Goal: Information Seeking & Learning: Learn about a topic

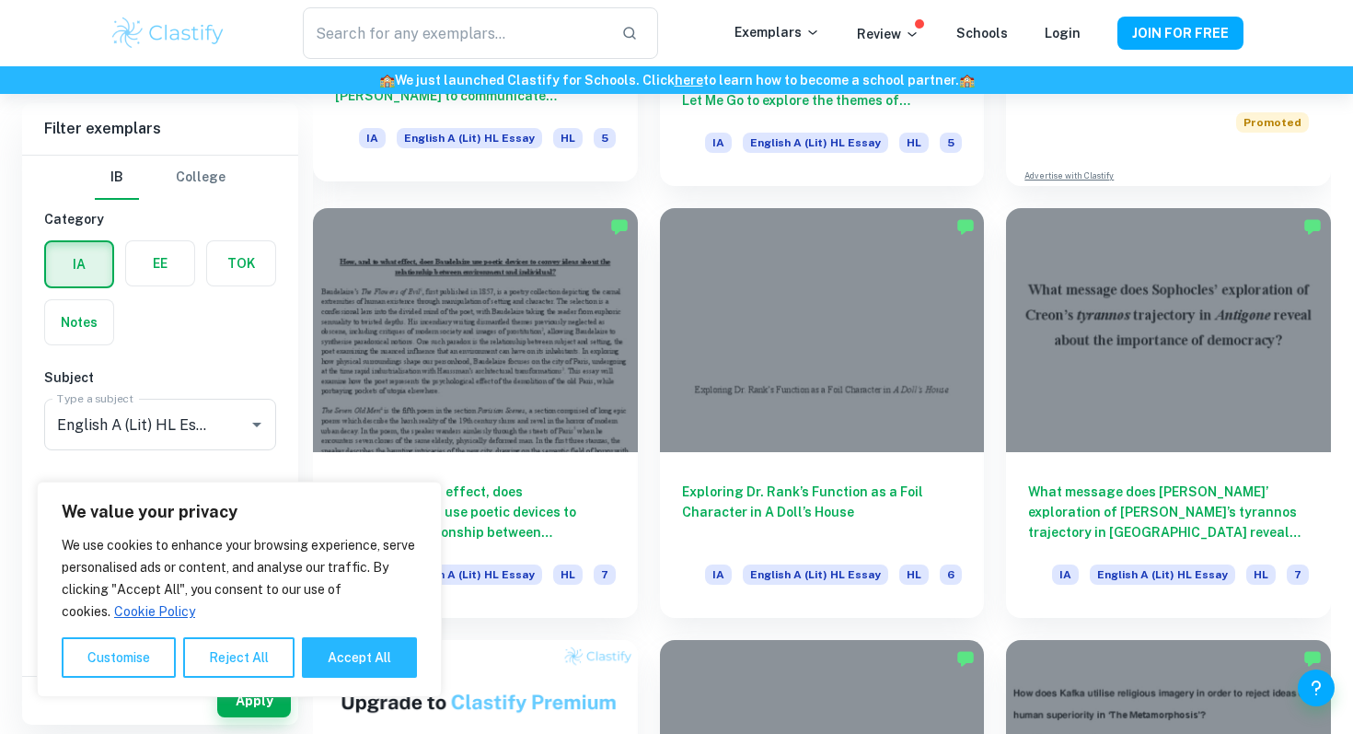
scroll to position [844, 0]
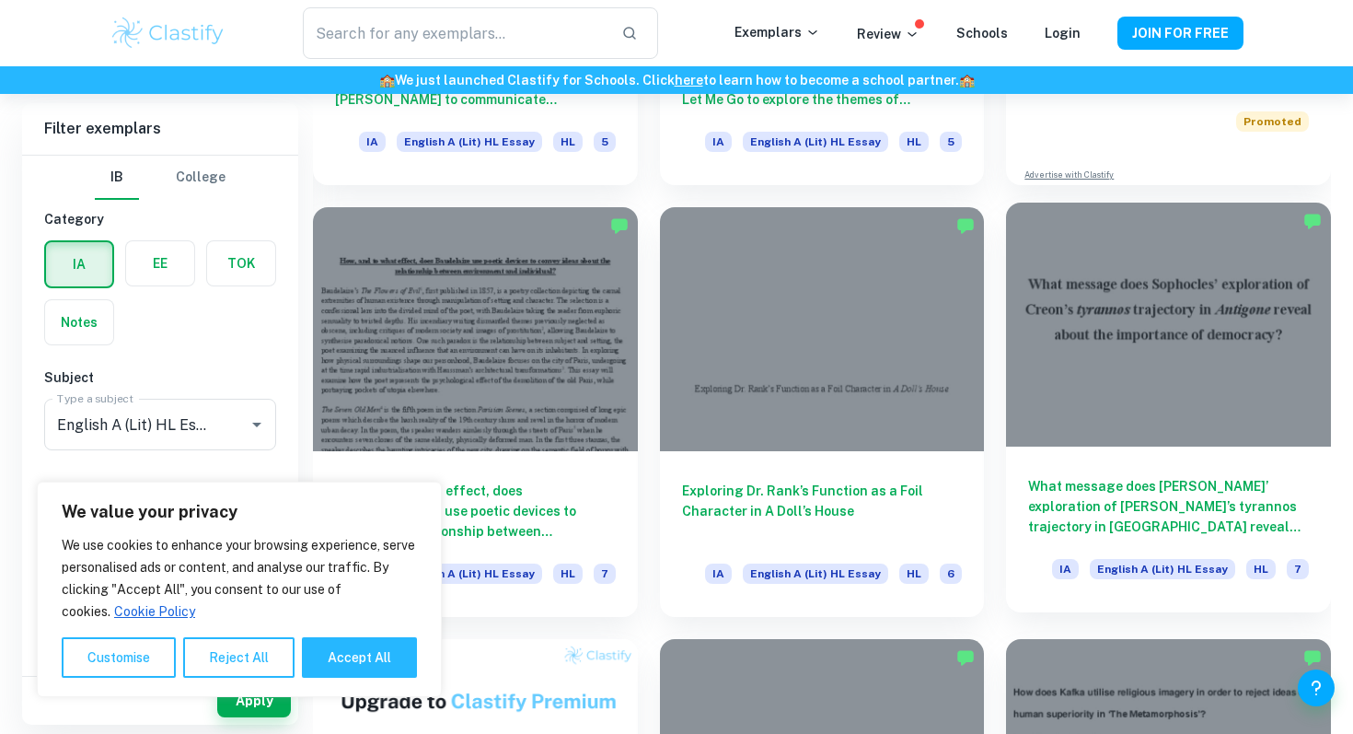
click at [1154, 351] on div at bounding box center [1168, 324] width 325 height 243
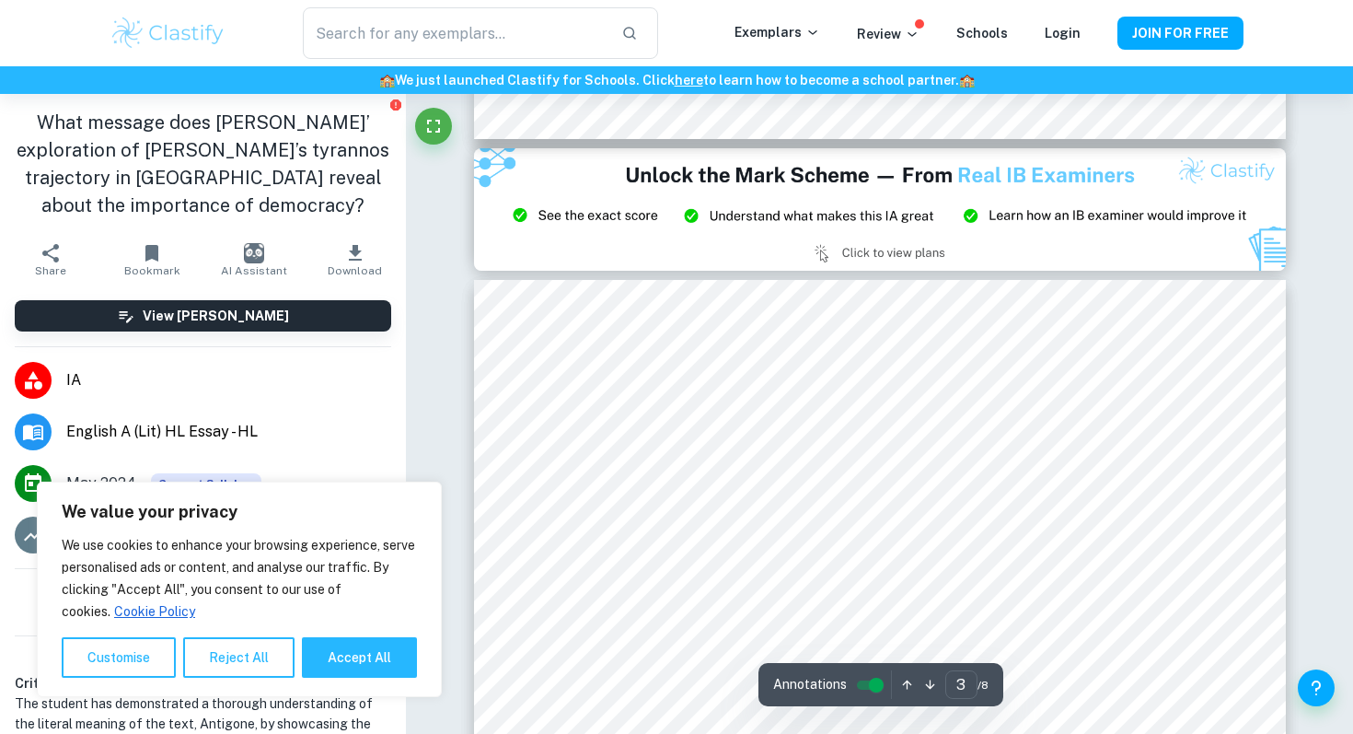
scroll to position [2216, 0]
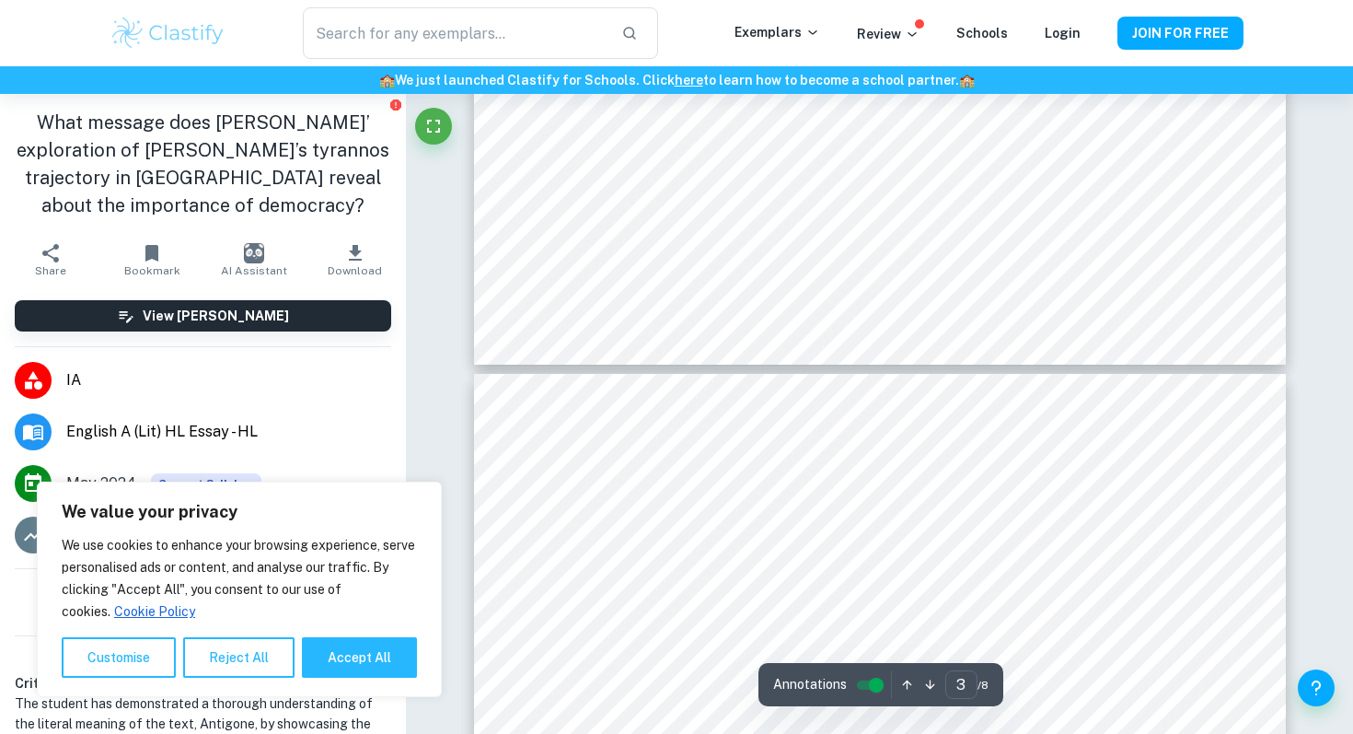
type input "4"
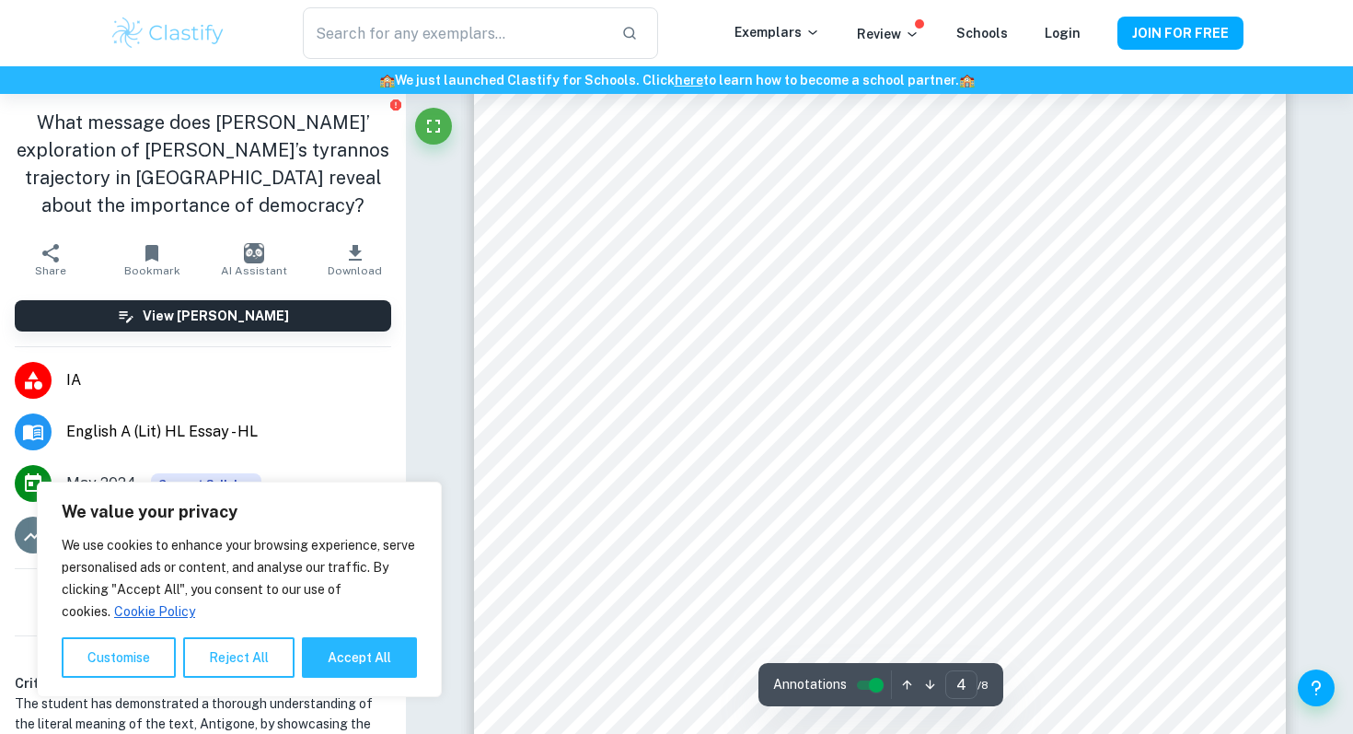
scroll to position [3785, 0]
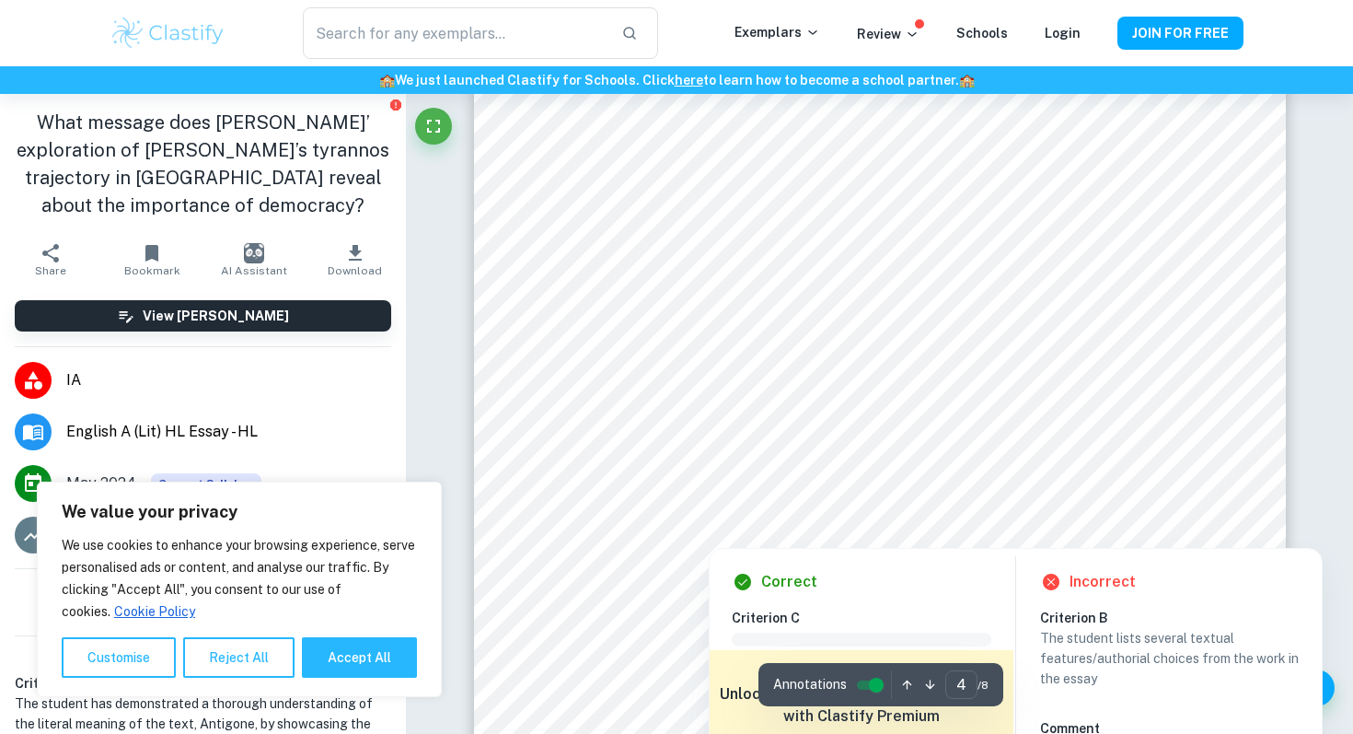
click at [926, 455] on div at bounding box center [842, 470] width 258 height 38
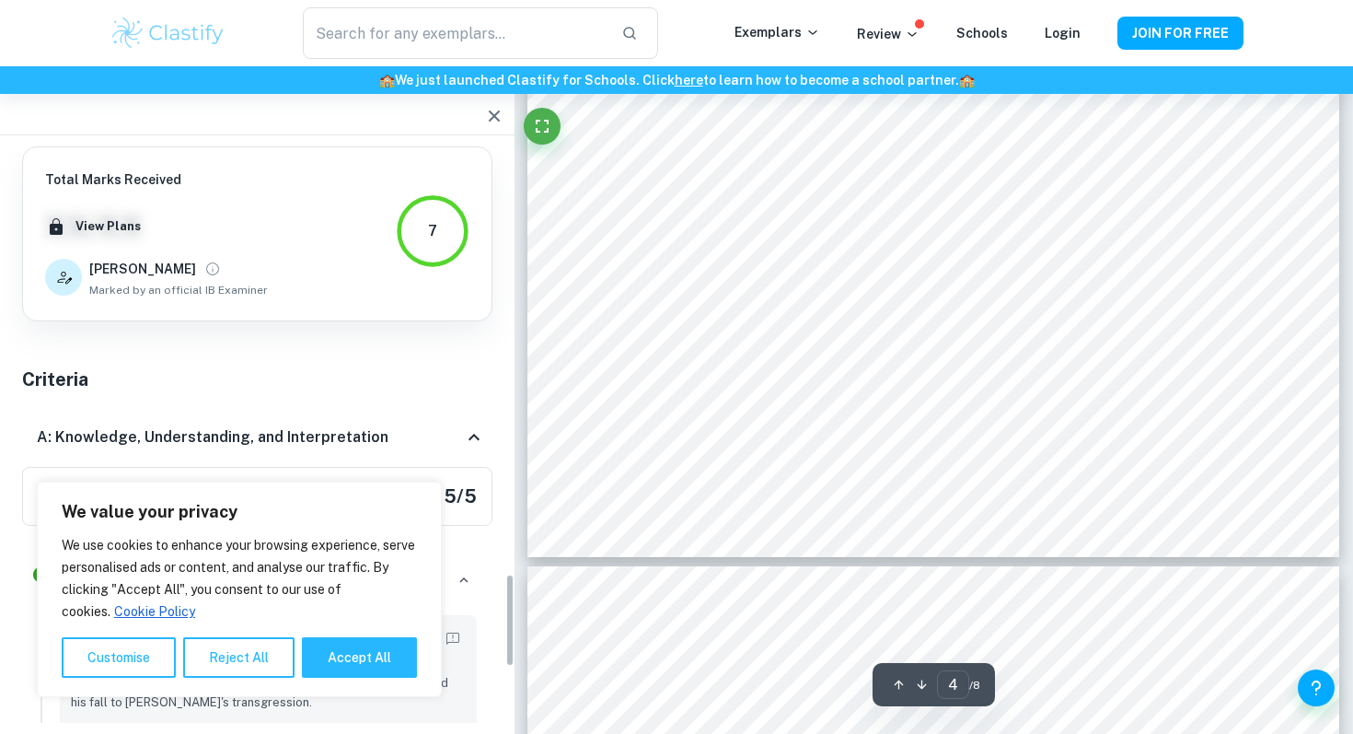
scroll to position [2674, 0]
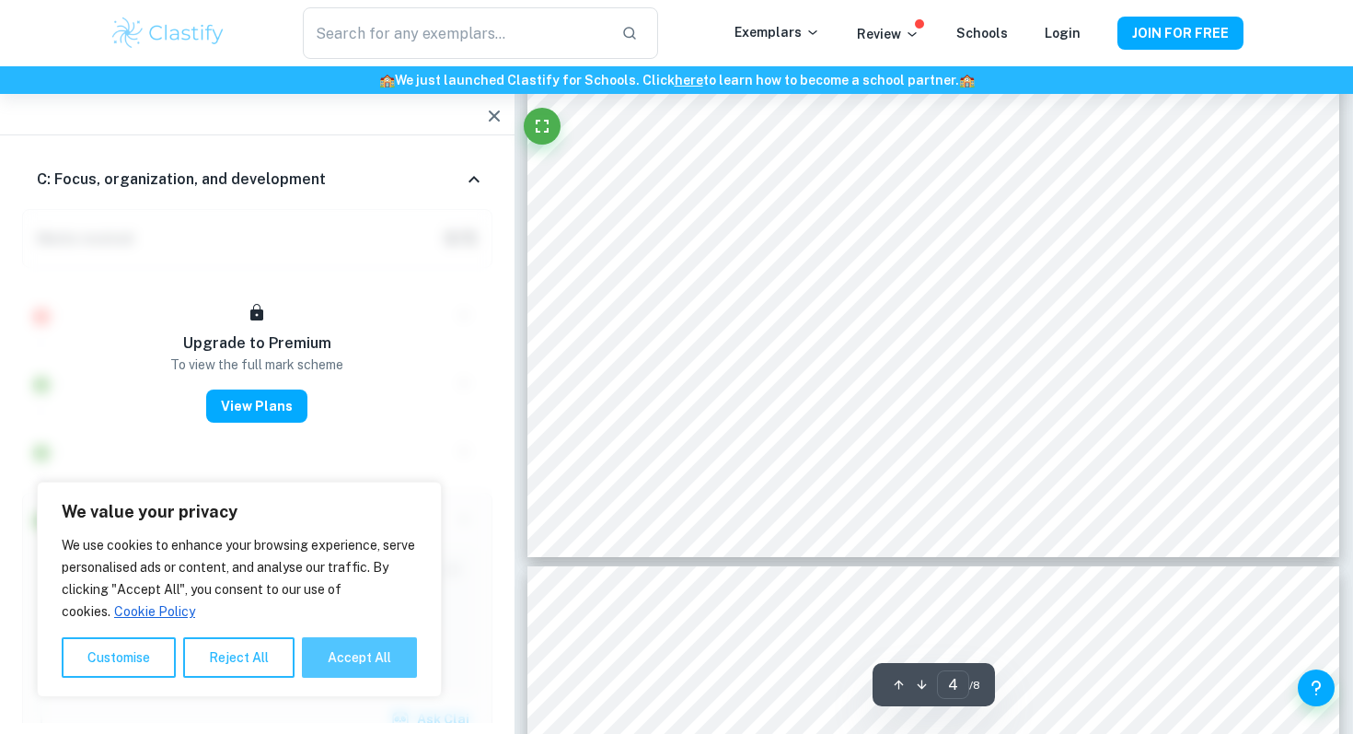
click at [339, 655] on button "Accept All" at bounding box center [359, 657] width 115 height 41
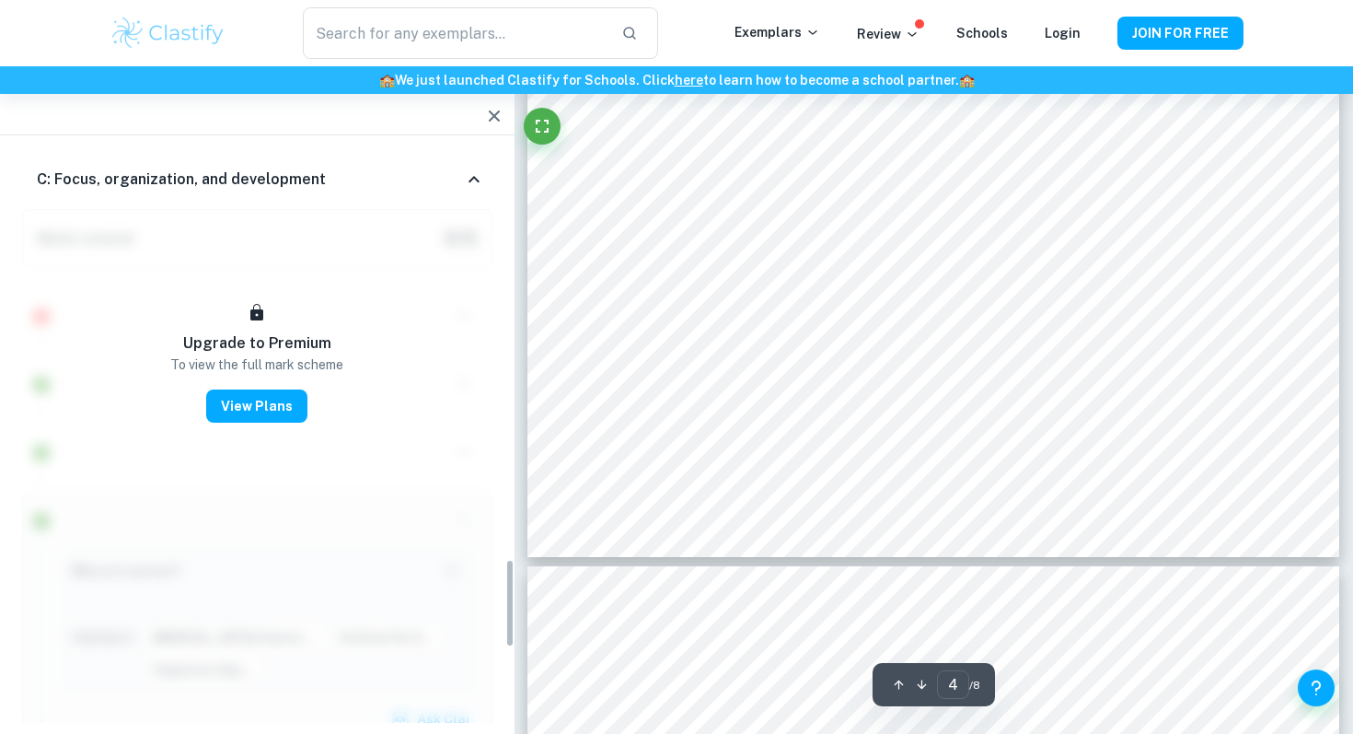
checkbox input "true"
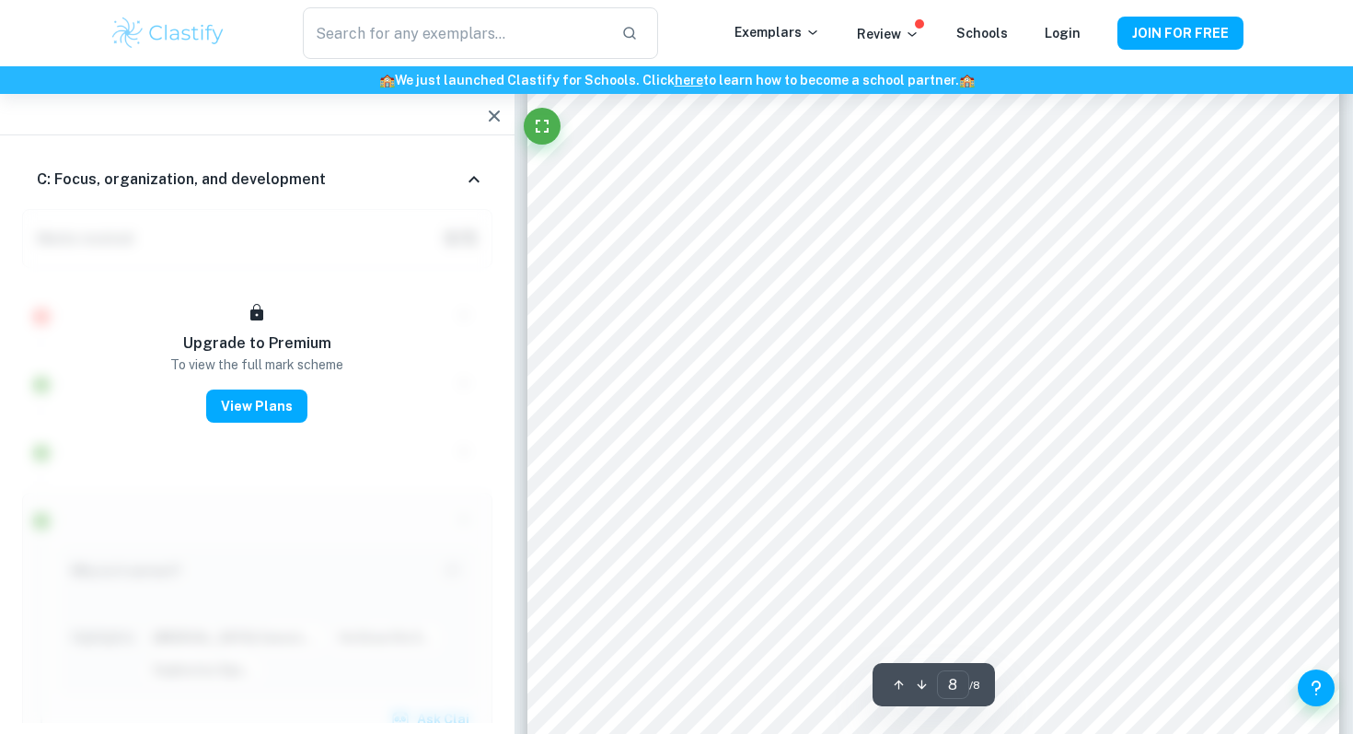
scroll to position [7468, 0]
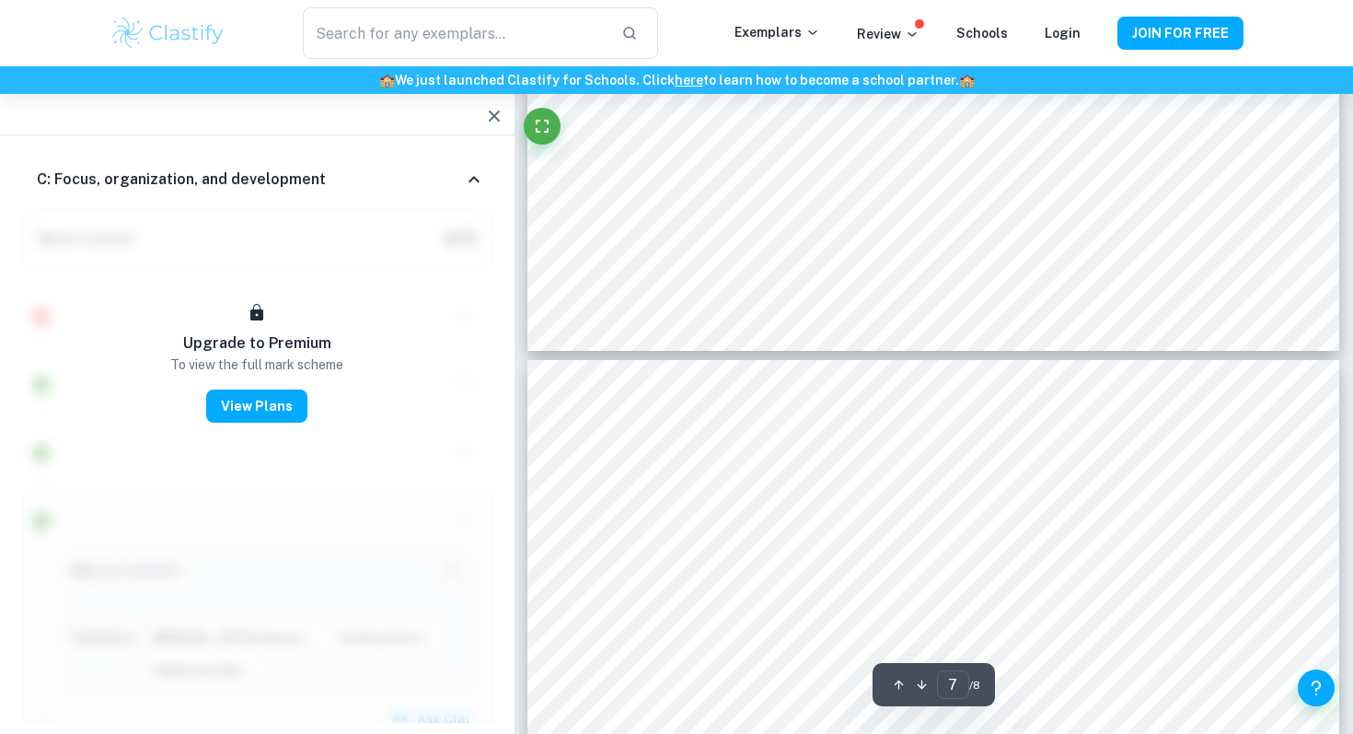
type input "6"
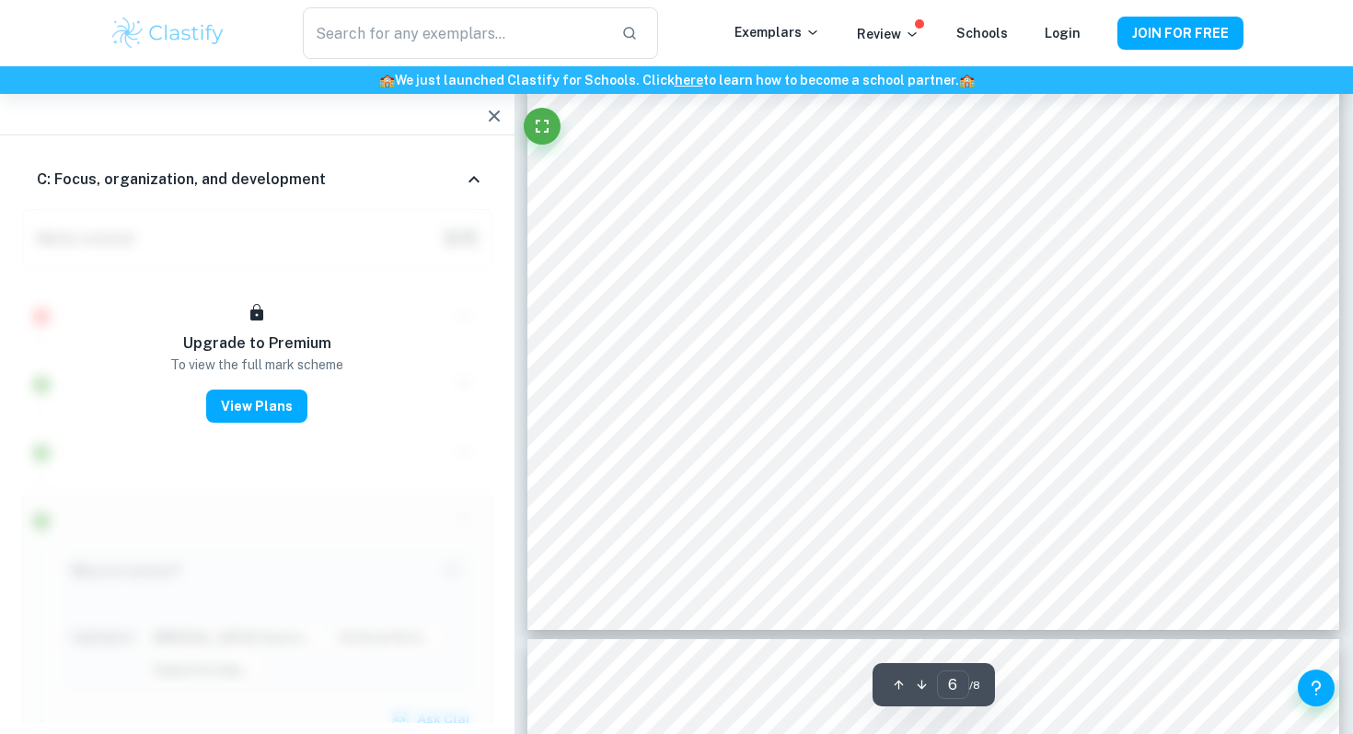
scroll to position [5482, 0]
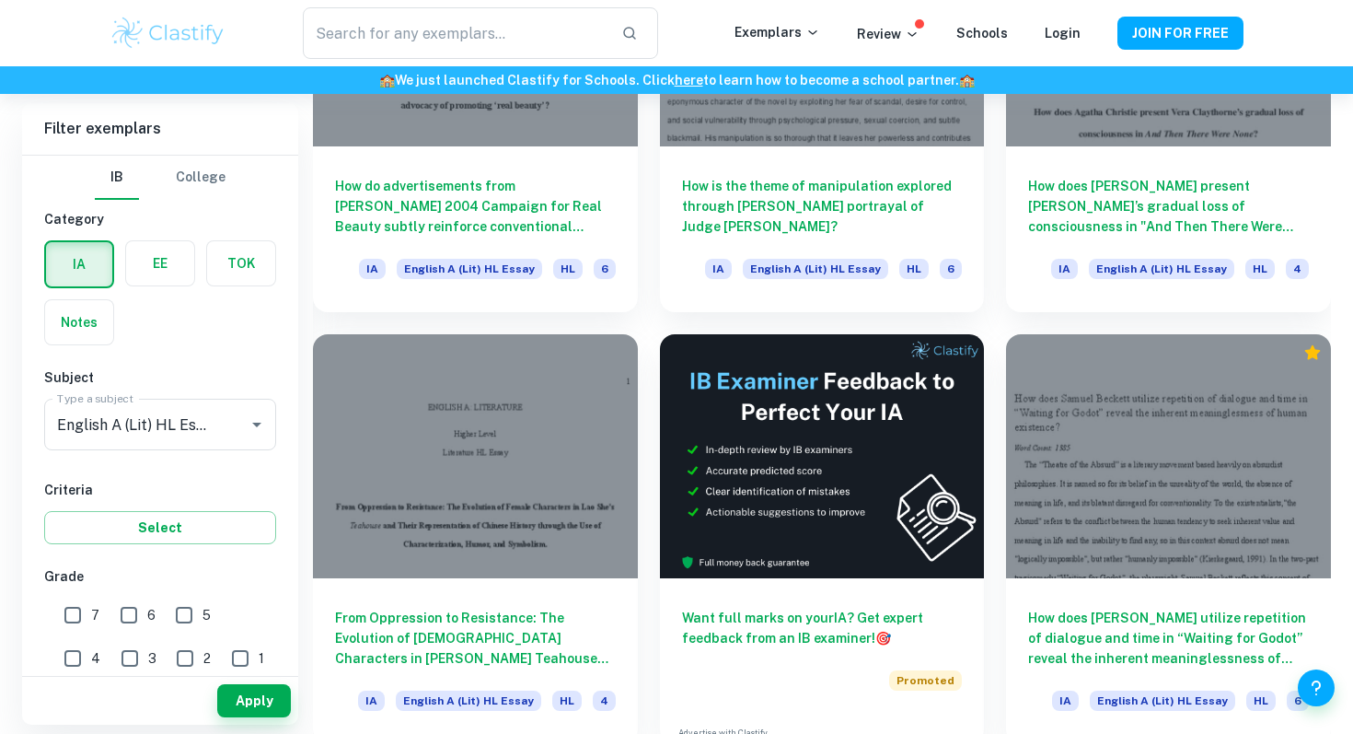
scroll to position [5031, 0]
click at [251, 422] on icon "Open" at bounding box center [257, 424] width 22 height 22
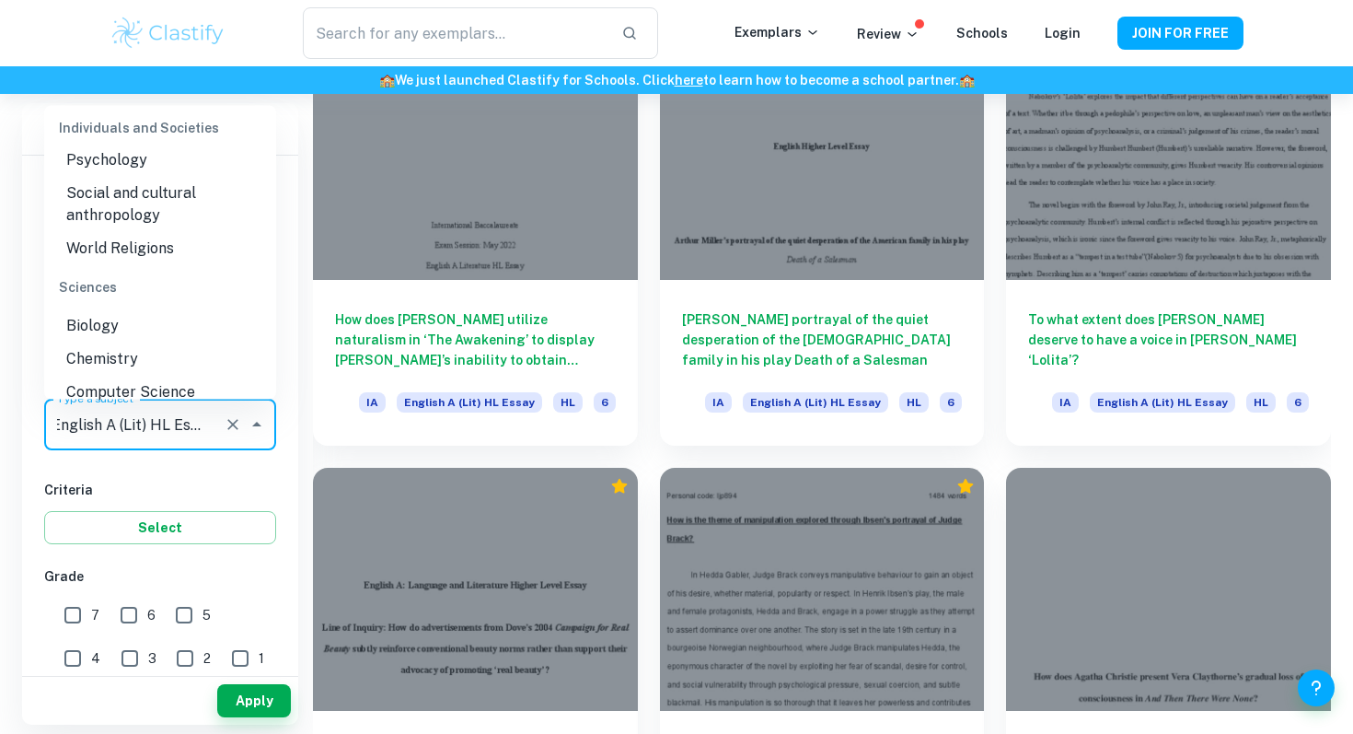
scroll to position [2157, 0]
click at [161, 276] on li "Biology" at bounding box center [160, 292] width 232 height 33
type input "Biology"
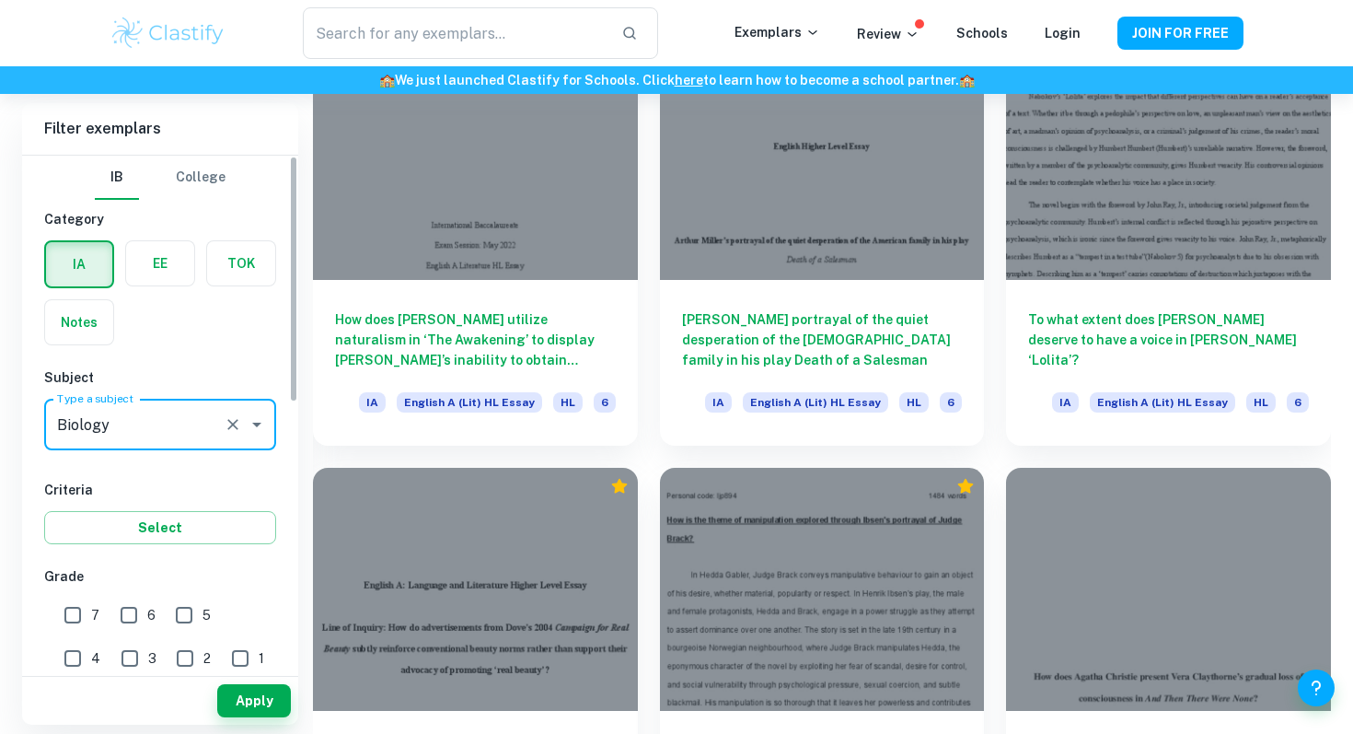
scroll to position [0, 0]
click at [266, 692] on button "Apply" at bounding box center [254, 700] width 74 height 33
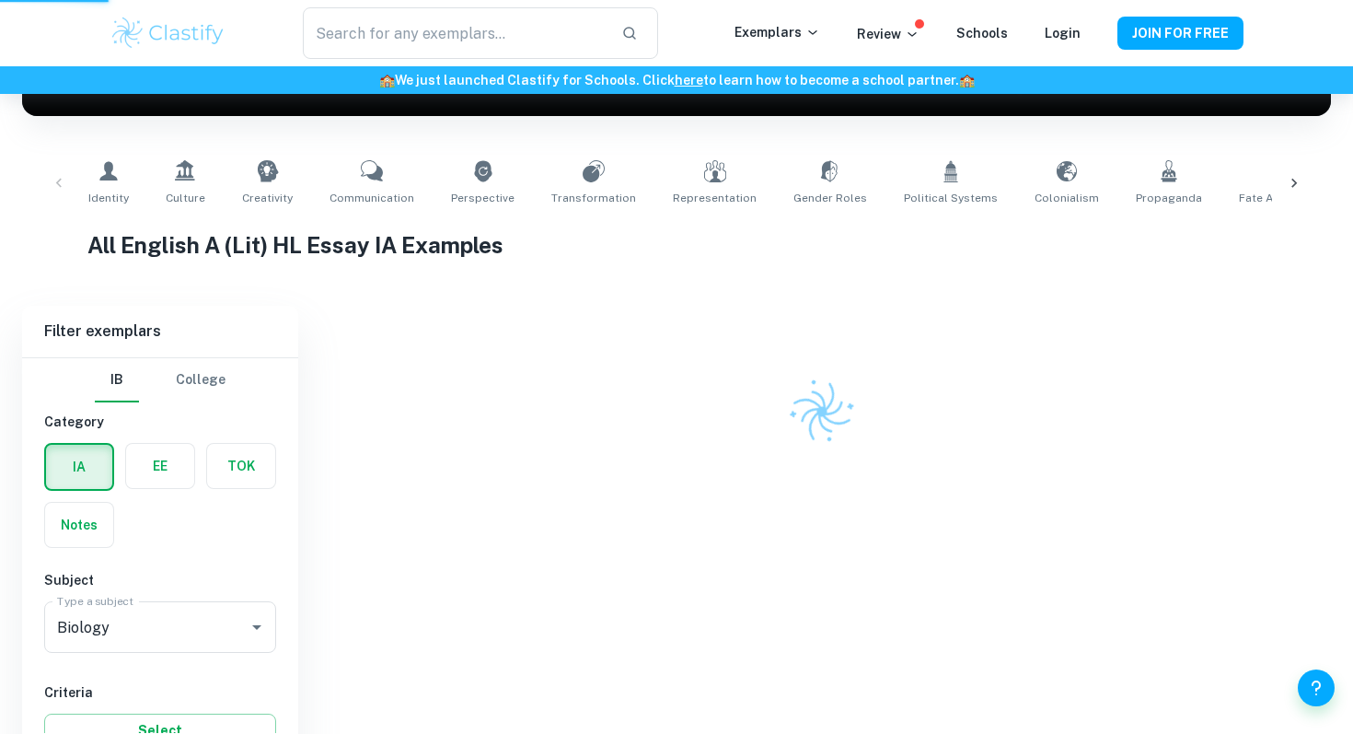
scroll to position [250, 0]
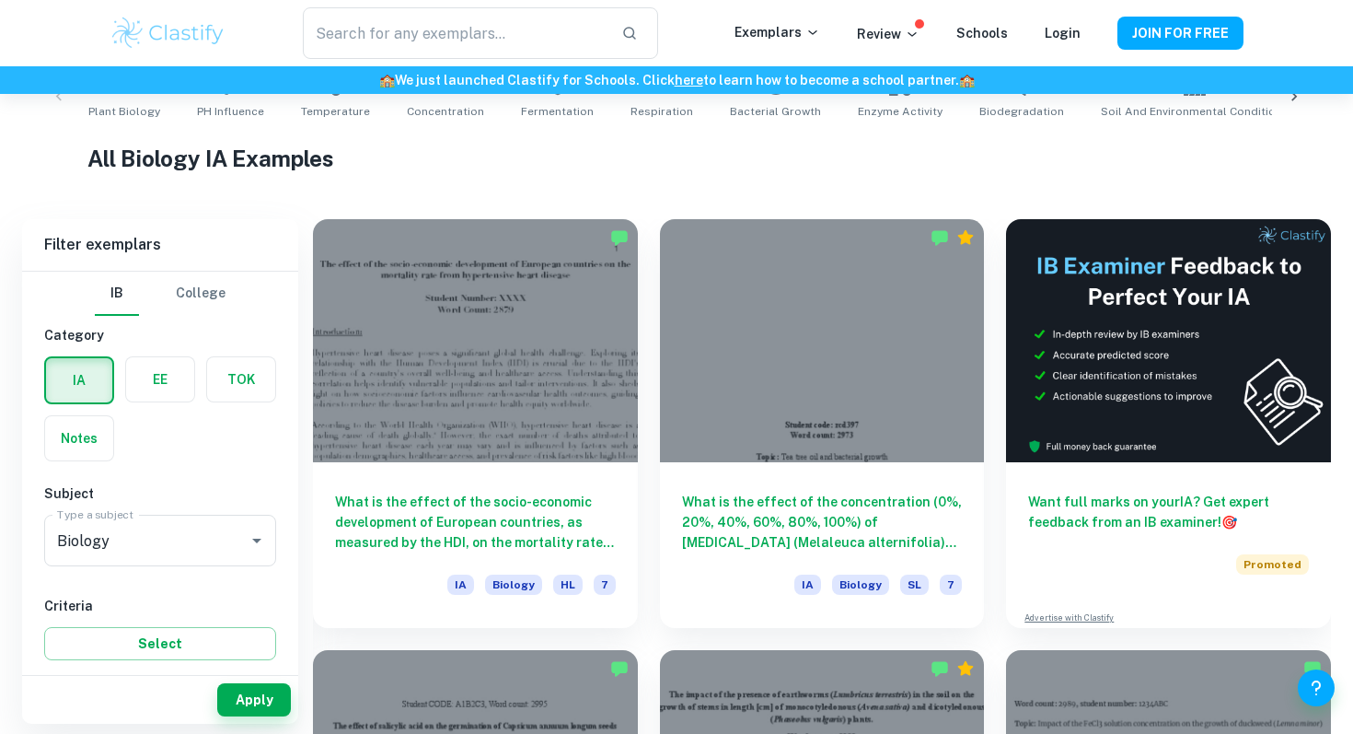
scroll to position [406, 0]
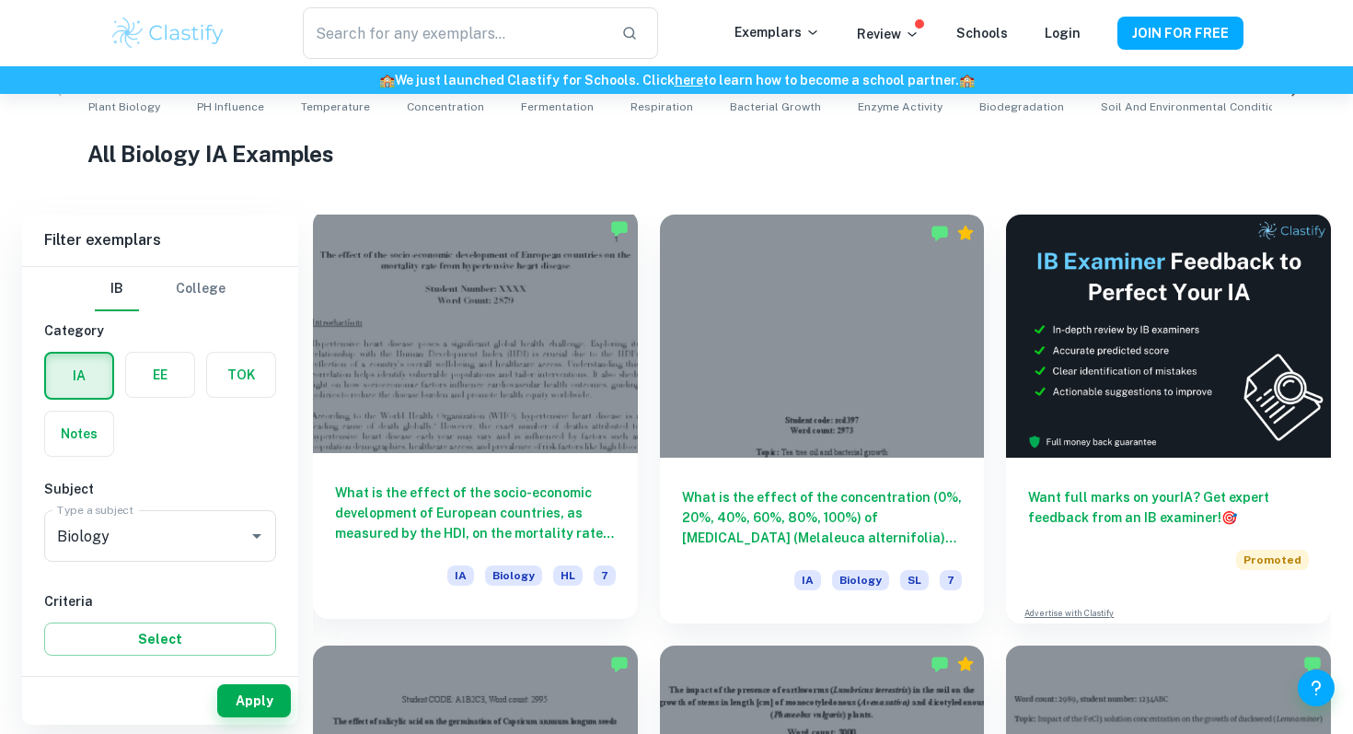
click at [520, 539] on h6 "What is the effect of the socio-economic development of European countries, as …" at bounding box center [475, 512] width 281 height 61
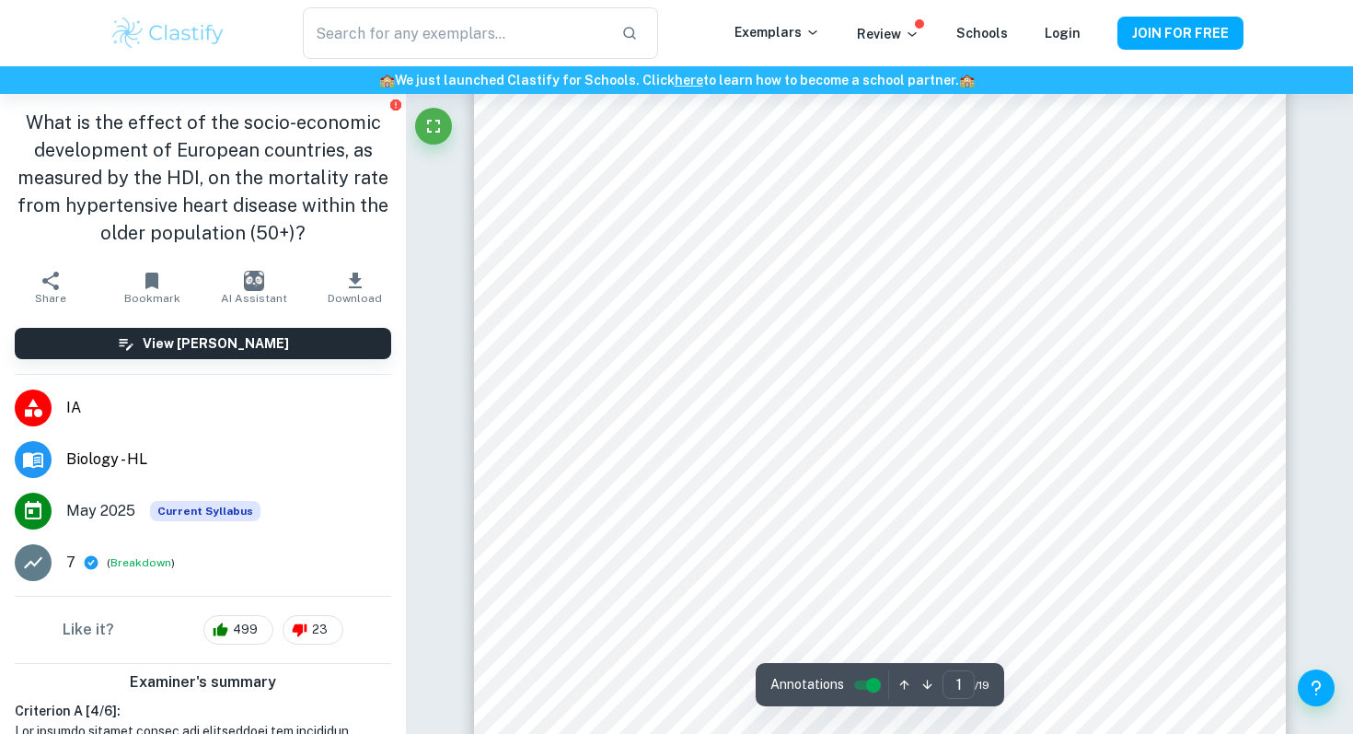
scroll to position [121, 0]
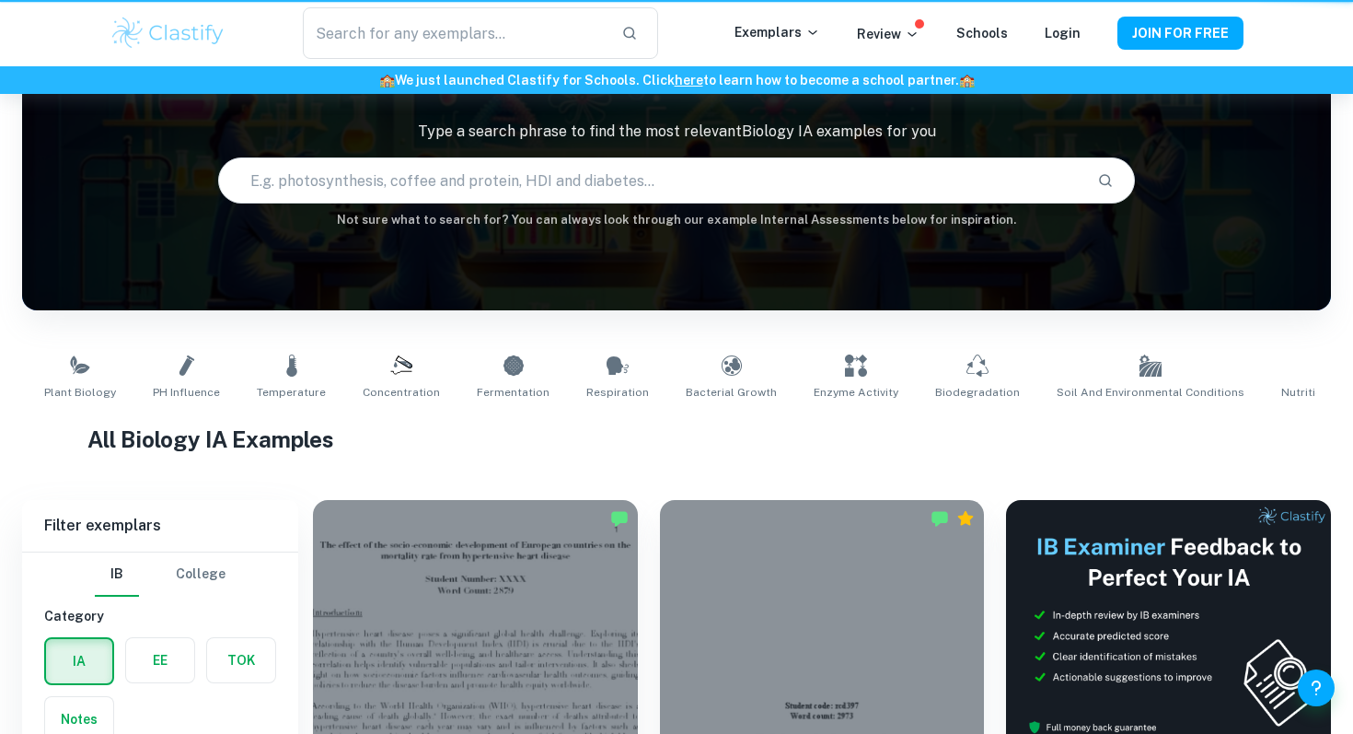
scroll to position [406, 0]
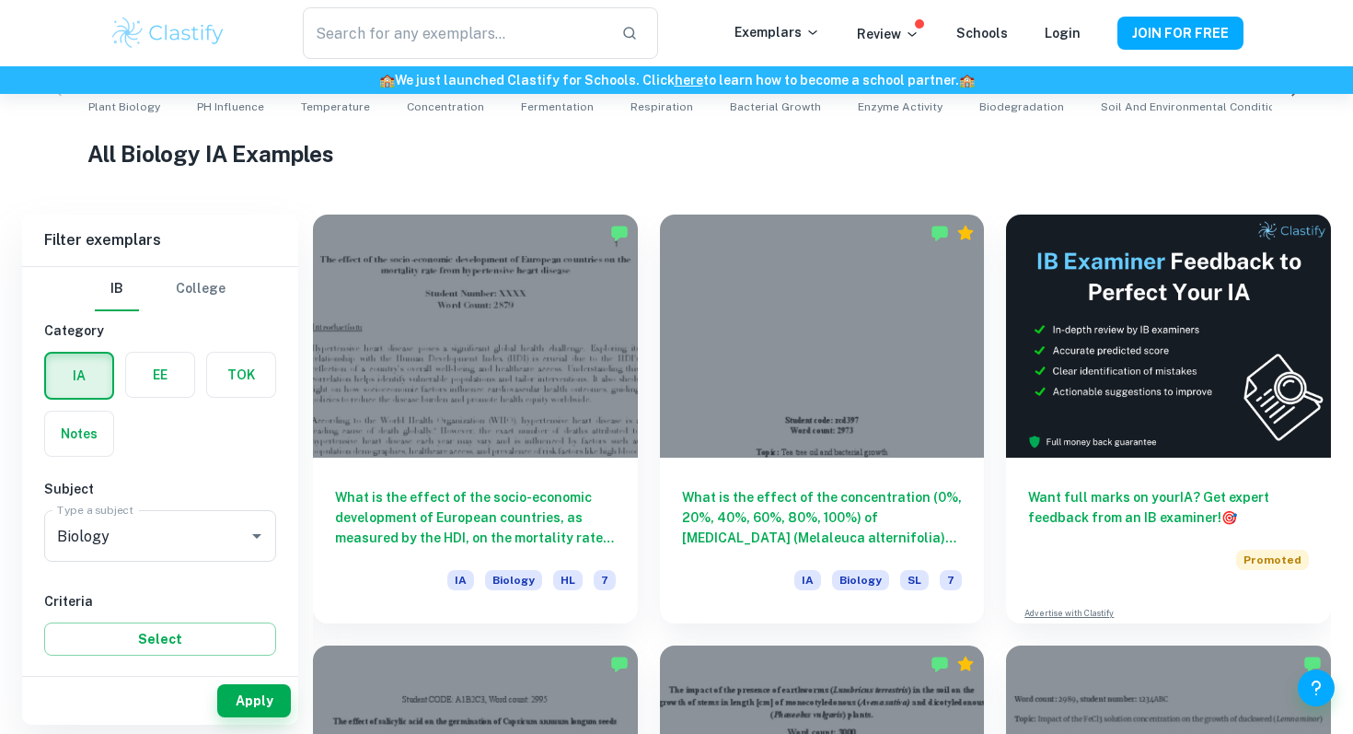
click at [178, 365] on label "button" at bounding box center [160, 375] width 68 height 44
click at [0, 0] on input "radio" at bounding box center [0, 0] width 0 height 0
click at [236, 527] on icon "Clear" at bounding box center [233, 536] width 18 height 18
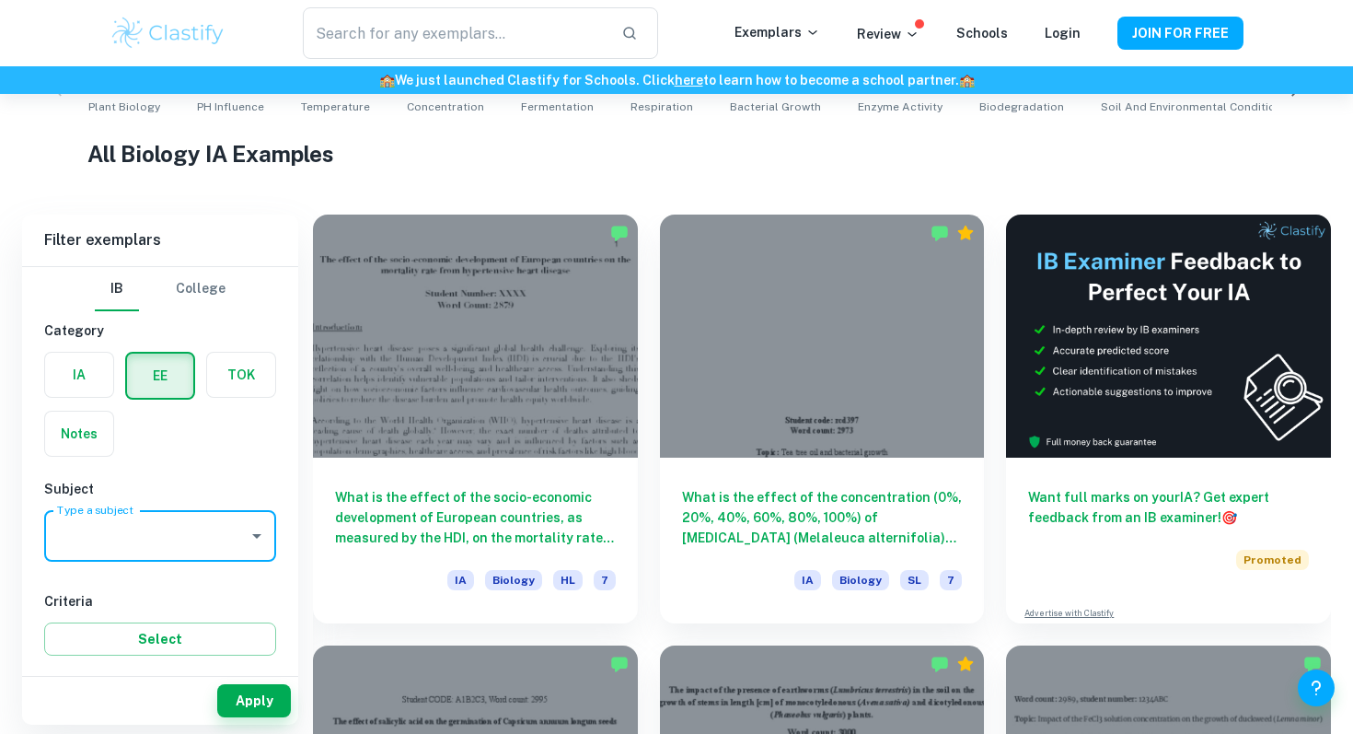
click at [254, 535] on icon "Open" at bounding box center [256, 536] width 9 height 5
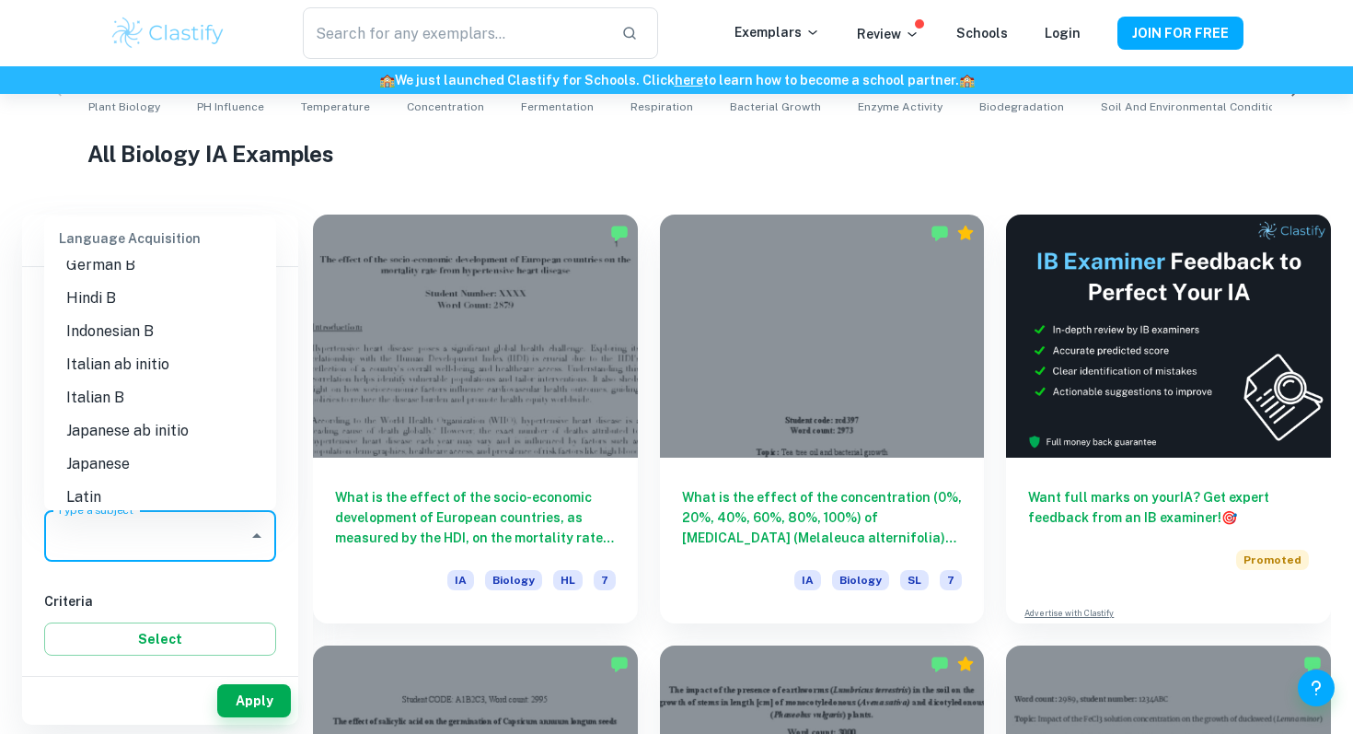
scroll to position [1276, 0]
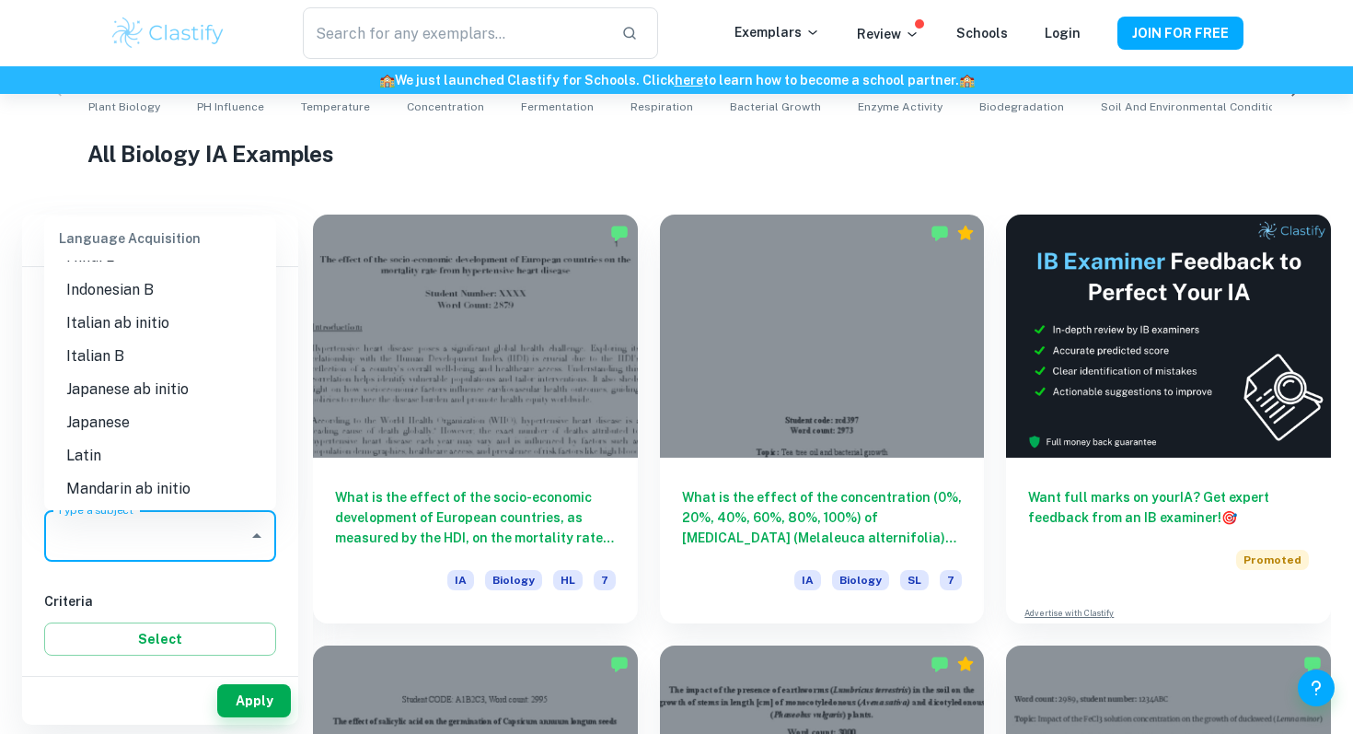
click at [170, 421] on li "Japanese" at bounding box center [160, 422] width 232 height 33
type input "Japanese"
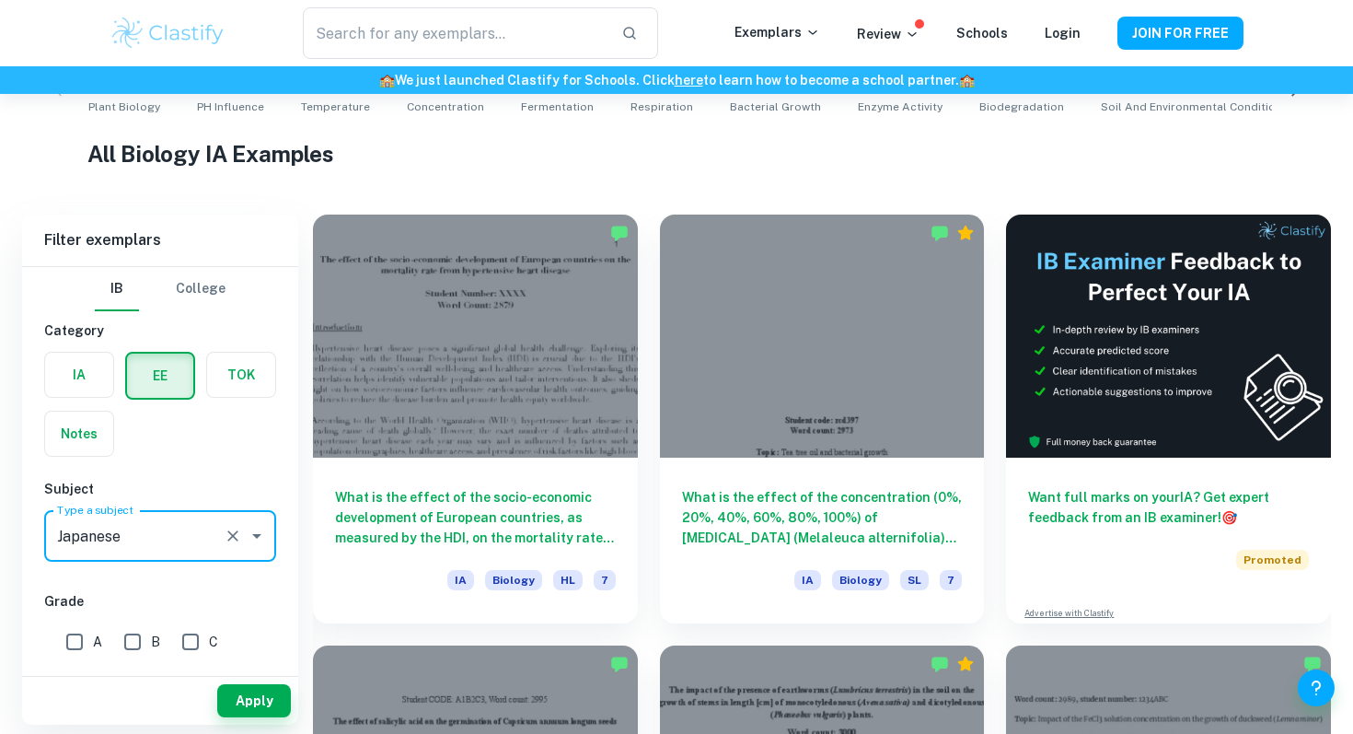
click at [258, 678] on div "Apply" at bounding box center [160, 701] width 276 height 48
click at [146, 644] on input "B" at bounding box center [132, 641] width 37 height 37
click at [144, 644] on input "B" at bounding box center [132, 641] width 37 height 37
checkbox input "false"
click at [254, 699] on button "Apply" at bounding box center [254, 700] width 74 height 33
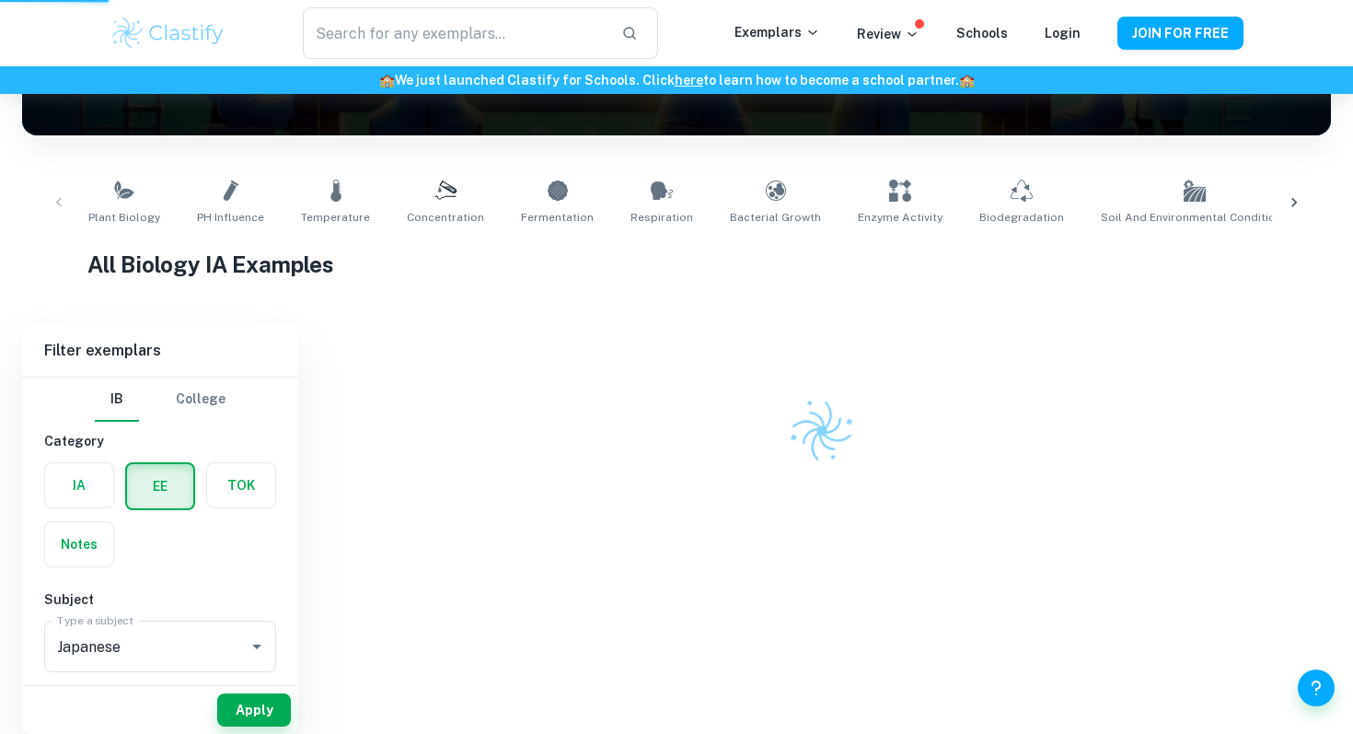
scroll to position [268, 0]
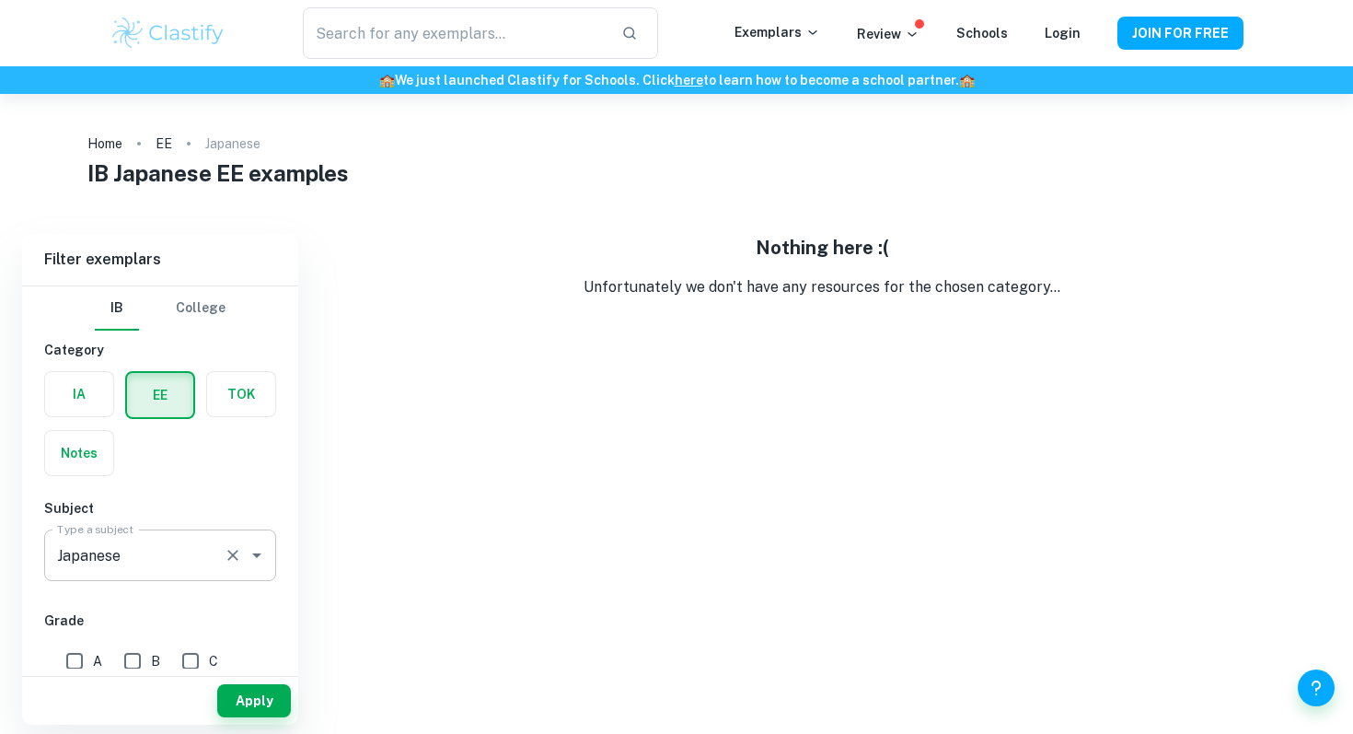
click at [200, 579] on div "Japanese Type a subject" at bounding box center [160, 555] width 232 height 52
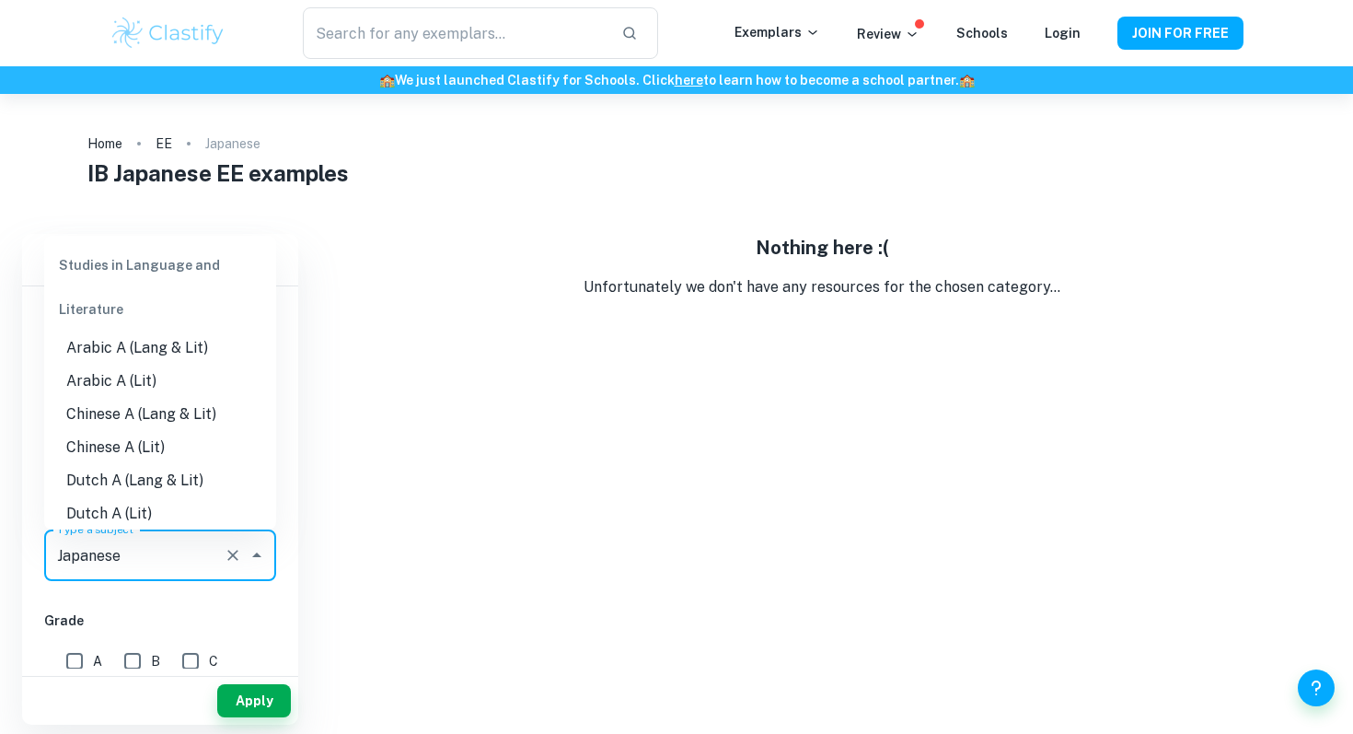
scroll to position [1205, 0]
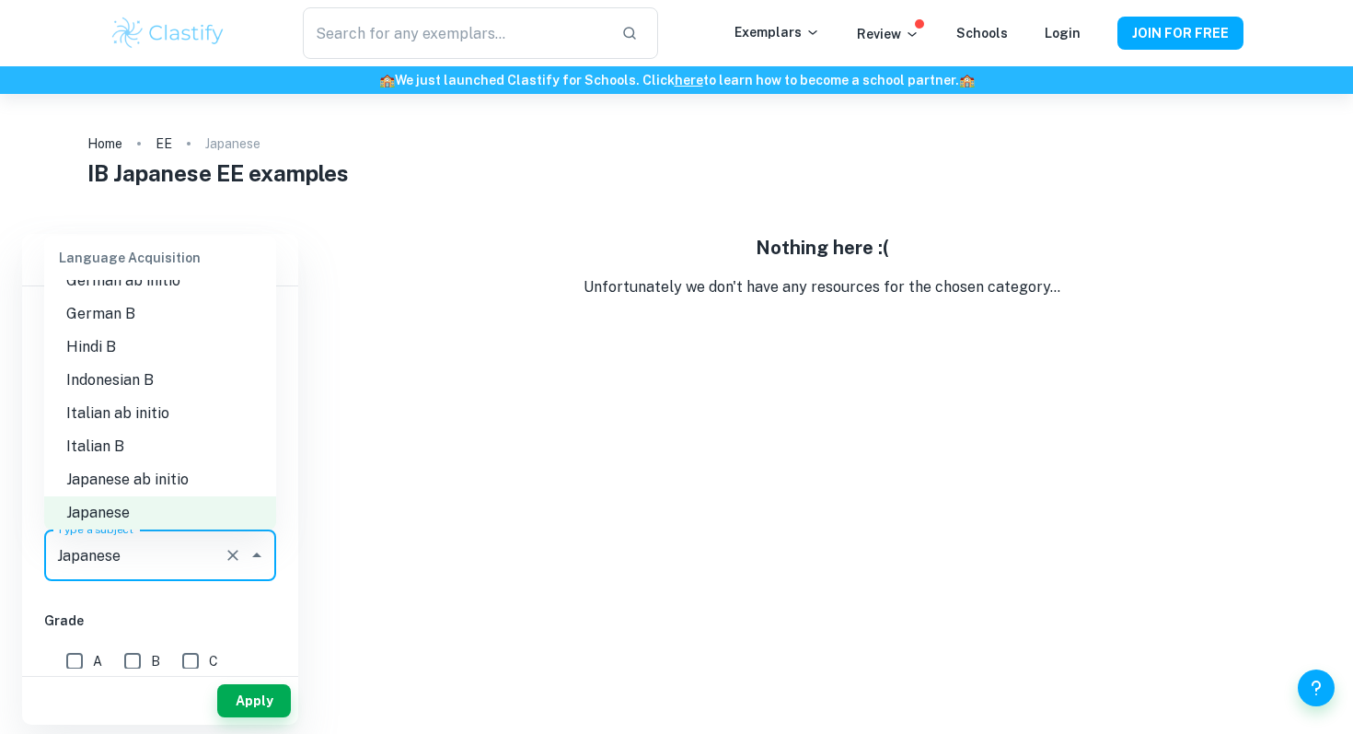
click at [164, 472] on li "Japanese ab initio" at bounding box center [160, 479] width 232 height 33
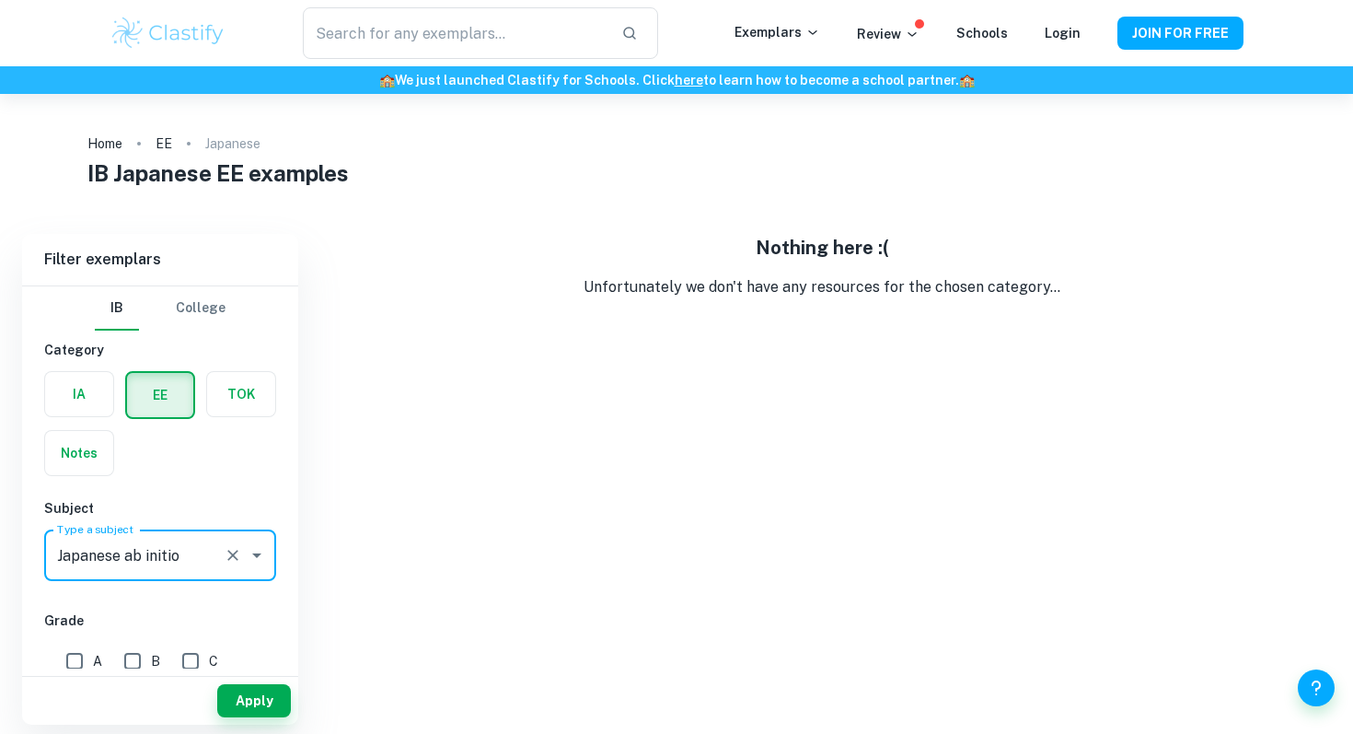
click at [254, 680] on div "Apply" at bounding box center [160, 701] width 276 height 48
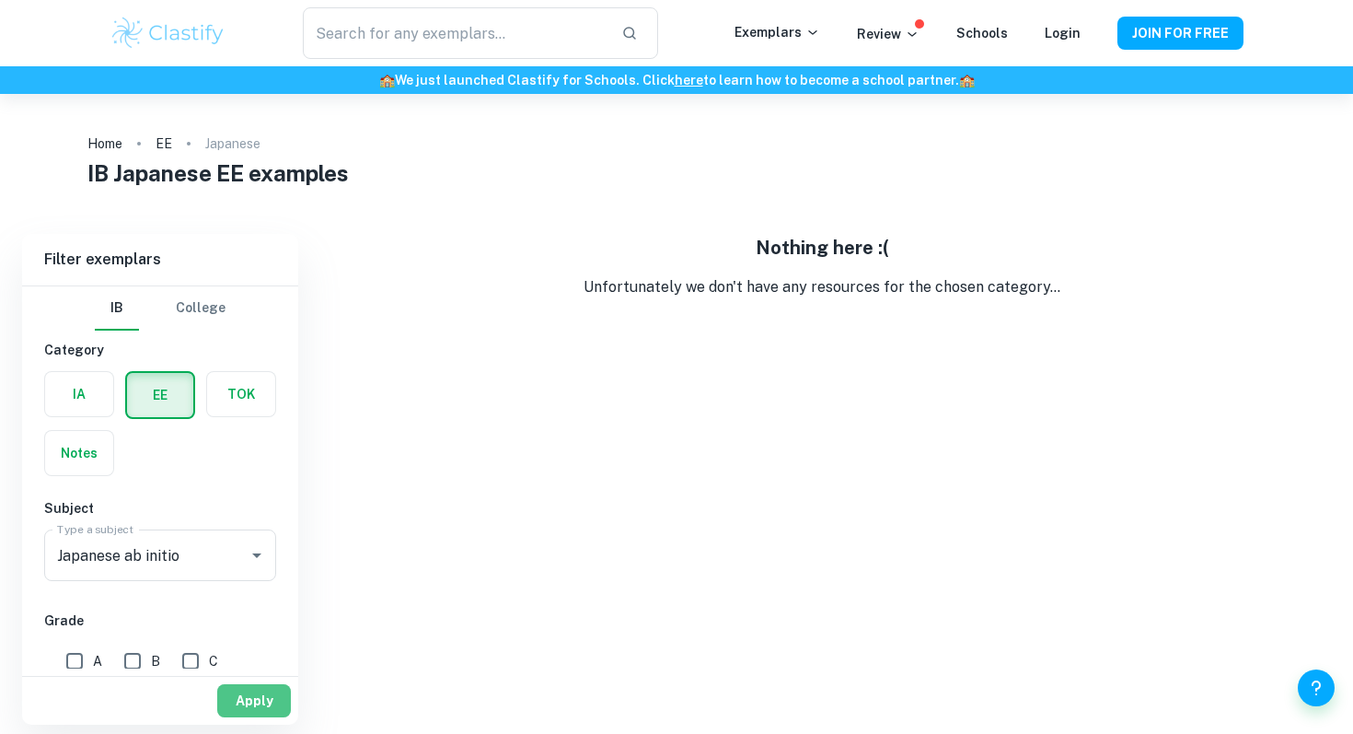
click at [258, 691] on button "Apply" at bounding box center [254, 700] width 74 height 33
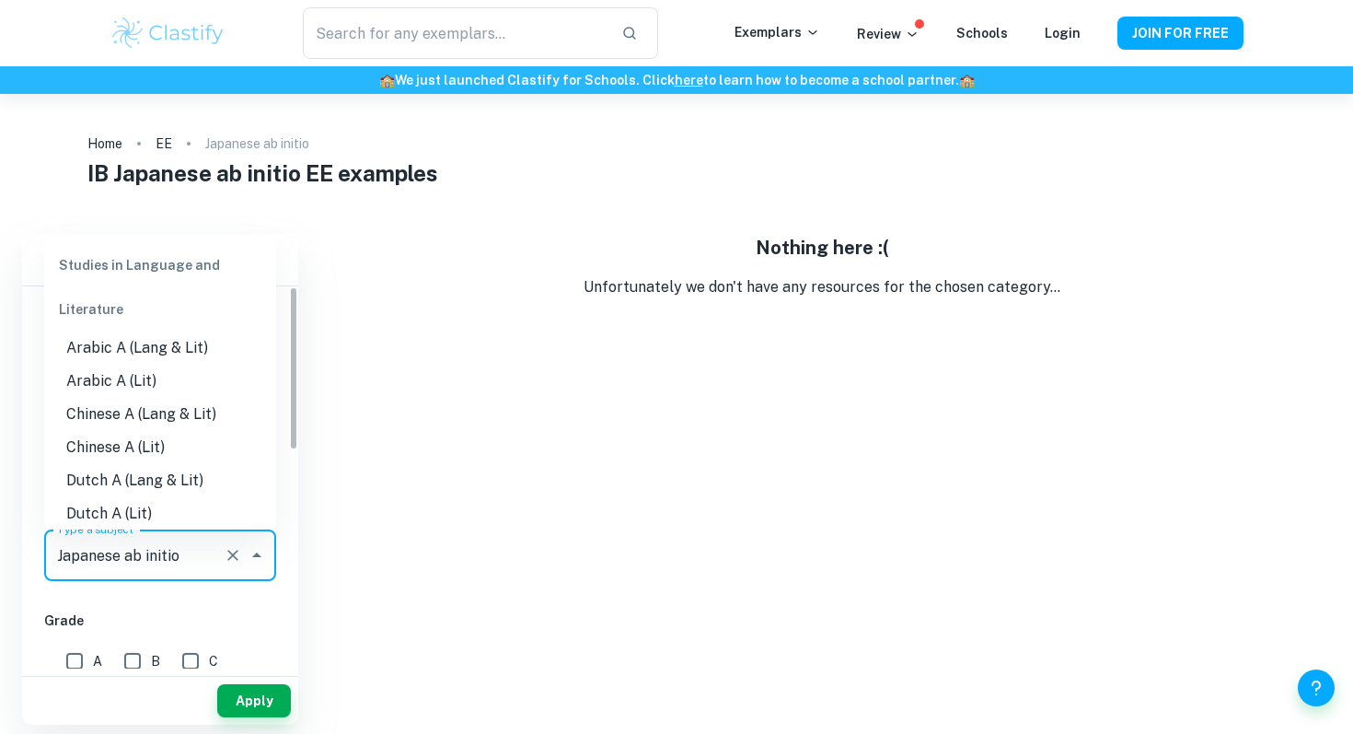
click at [203, 562] on input "Japanese ab initio" at bounding box center [134, 555] width 164 height 35
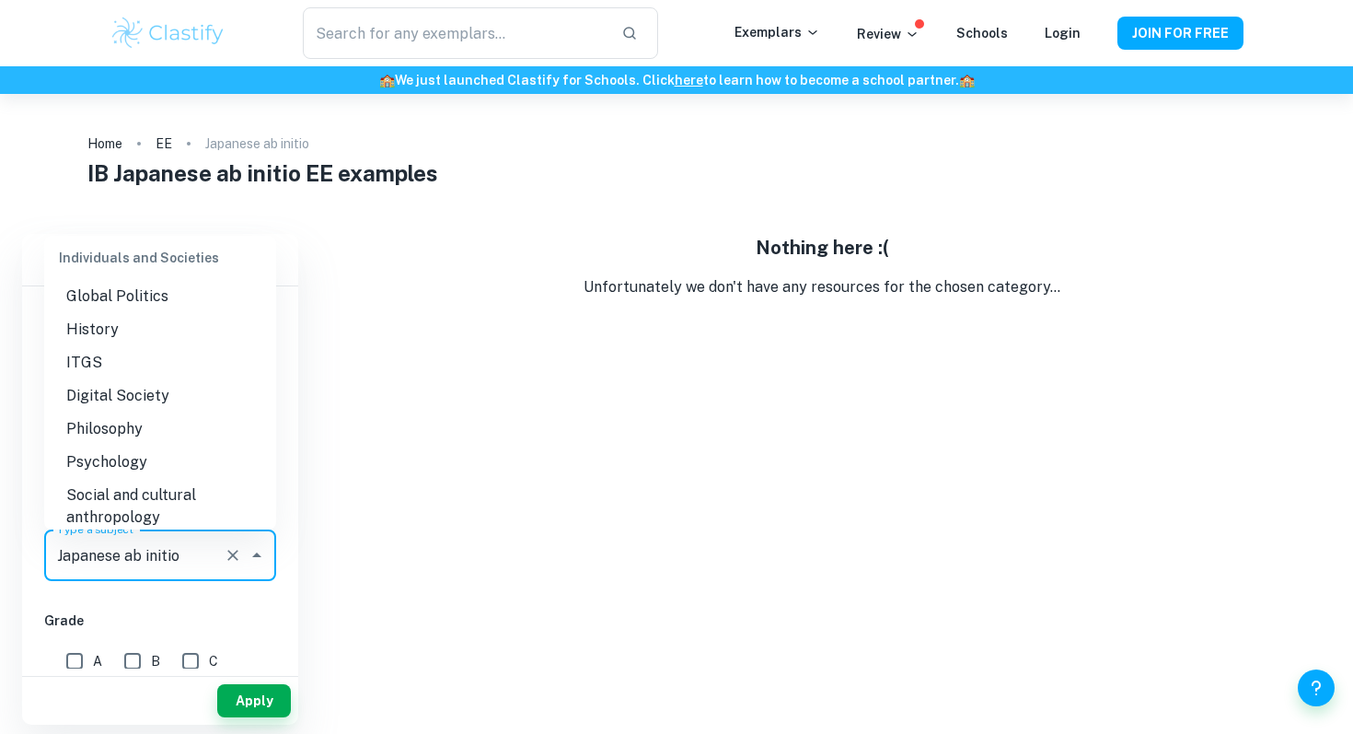
scroll to position [1781, 0]
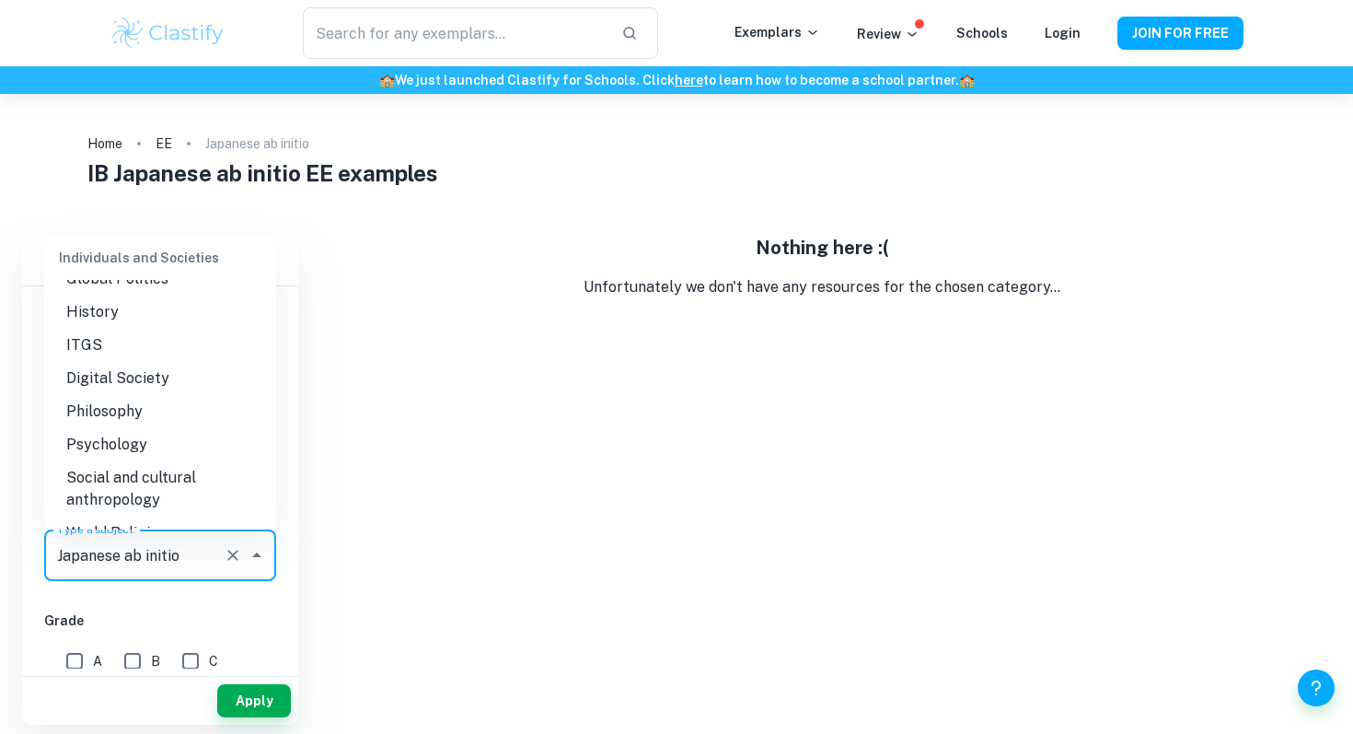
click at [160, 433] on li "Psychology" at bounding box center [160, 444] width 232 height 33
type input "Psychology"
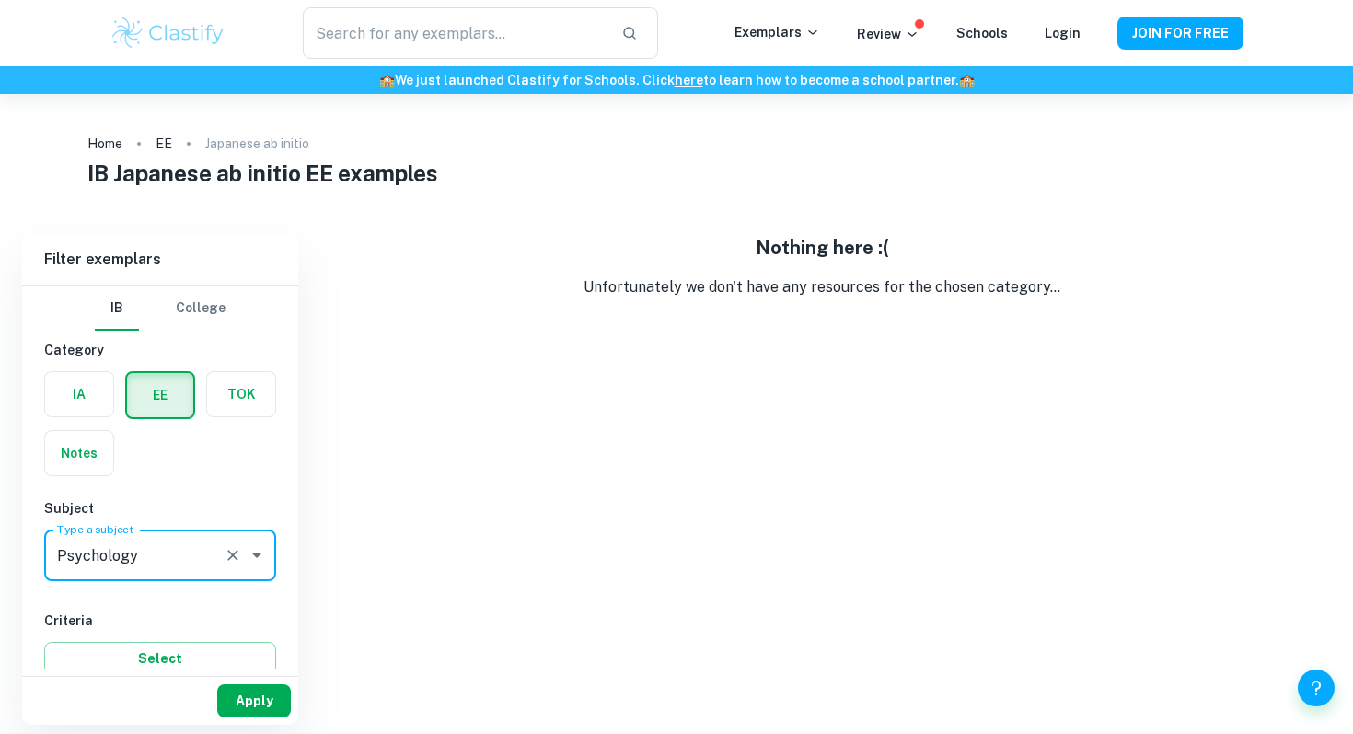
click at [254, 699] on button "Apply" at bounding box center [254, 700] width 74 height 33
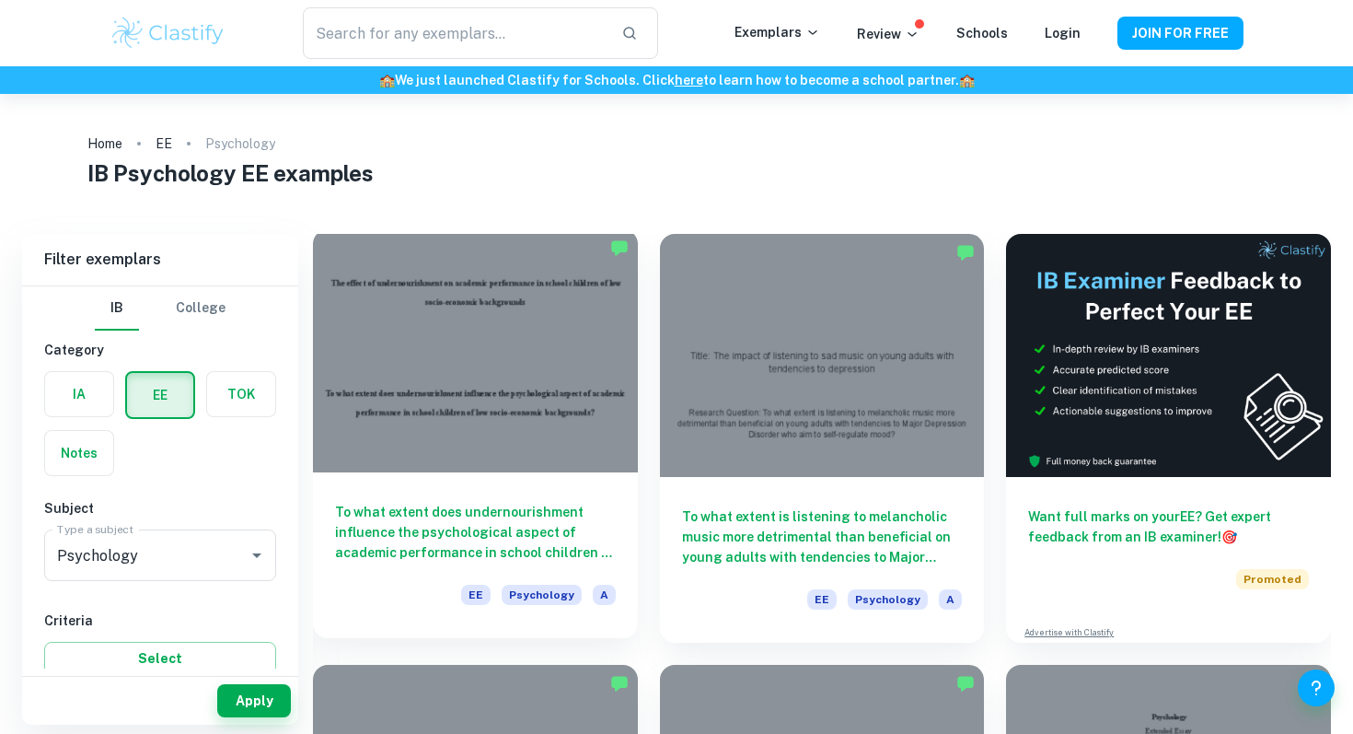
click at [562, 520] on h6 "To what extent does undernourishment influence the psychological aspect of acad…" at bounding box center [475, 532] width 281 height 61
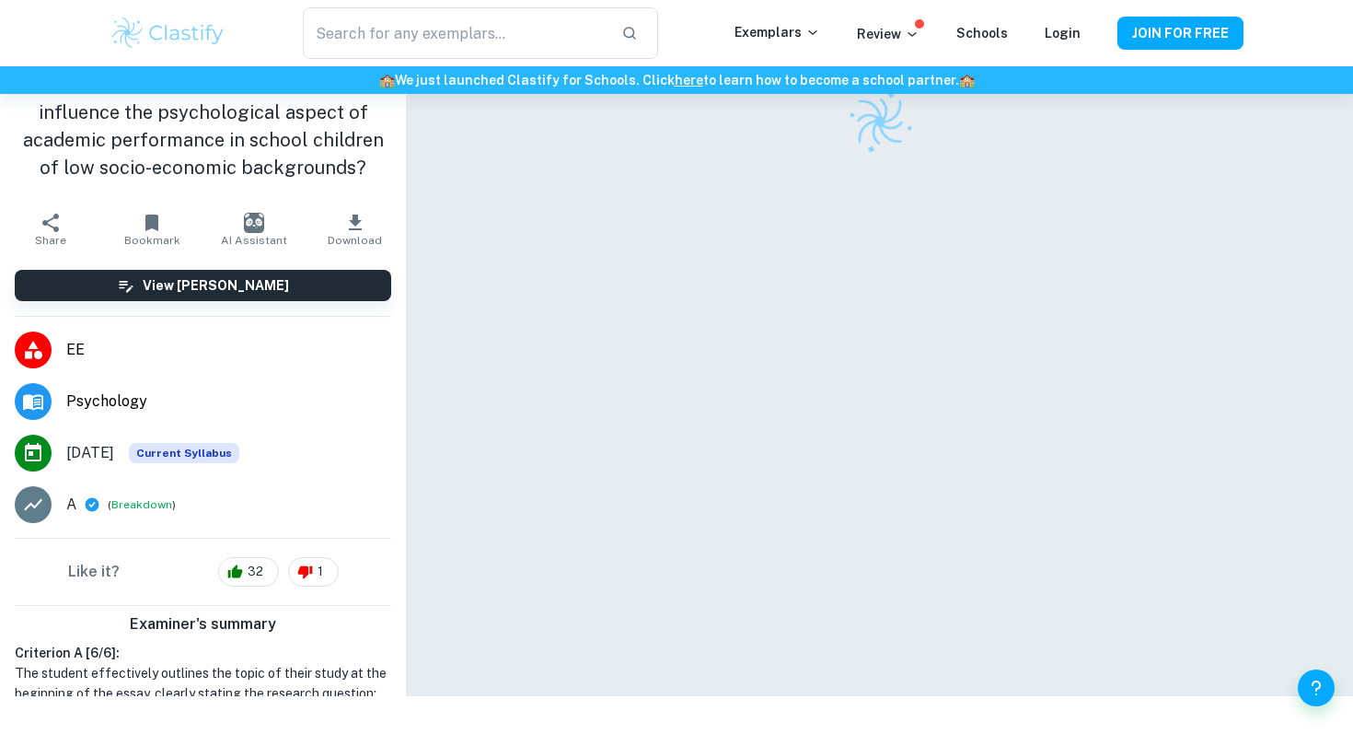
scroll to position [94, 0]
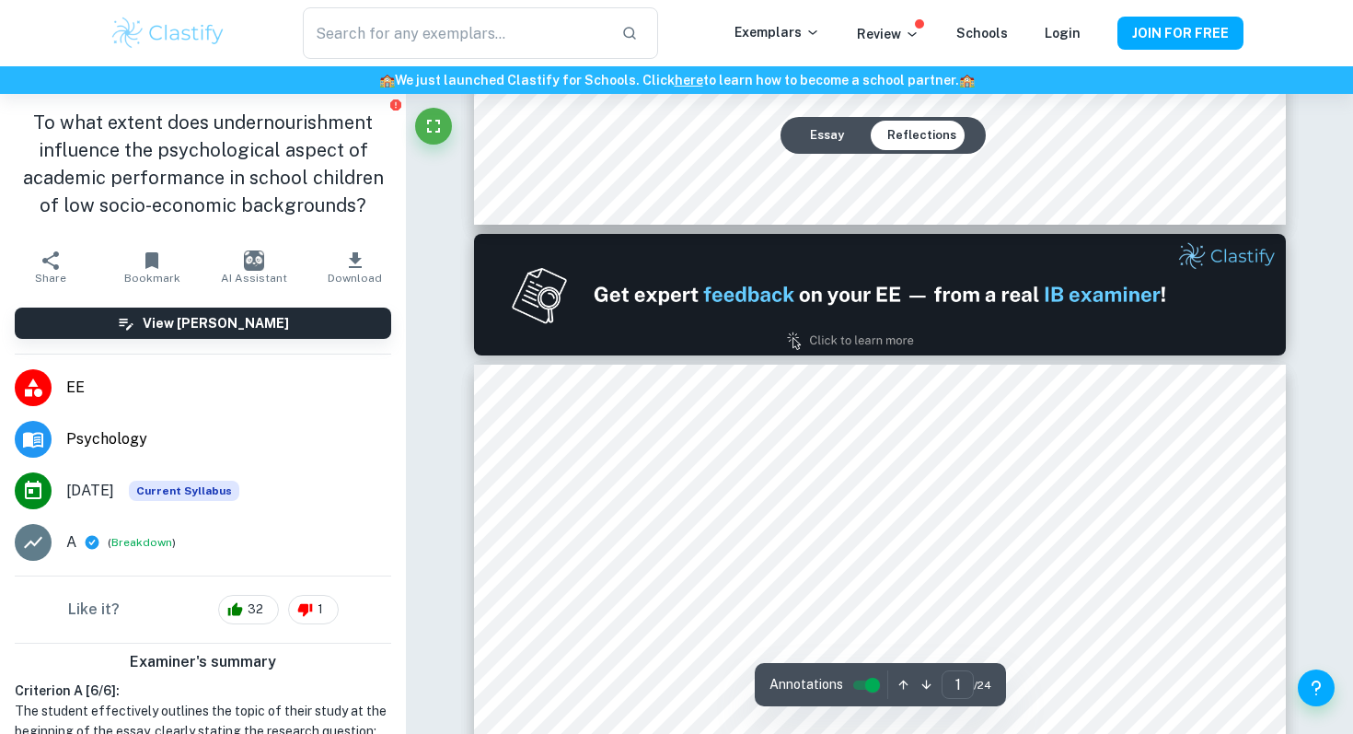
type input "2"
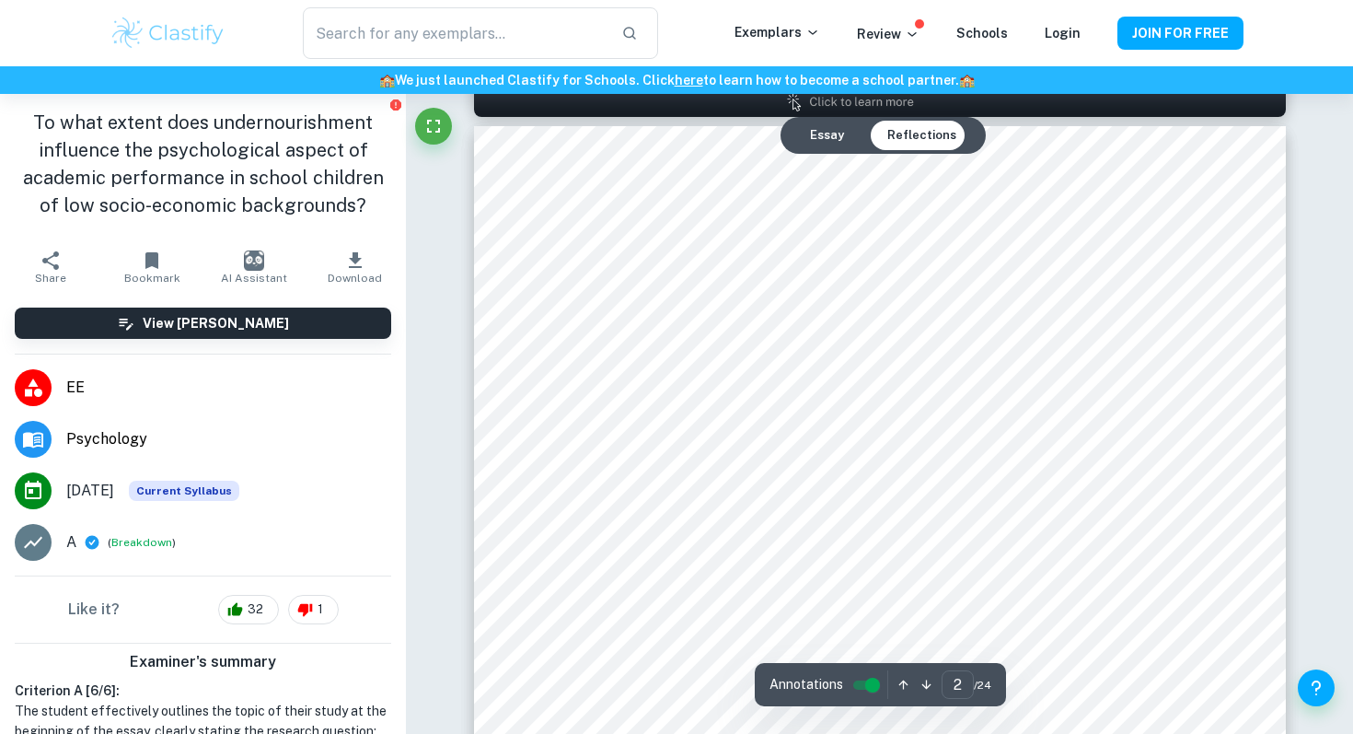
scroll to position [1276, 0]
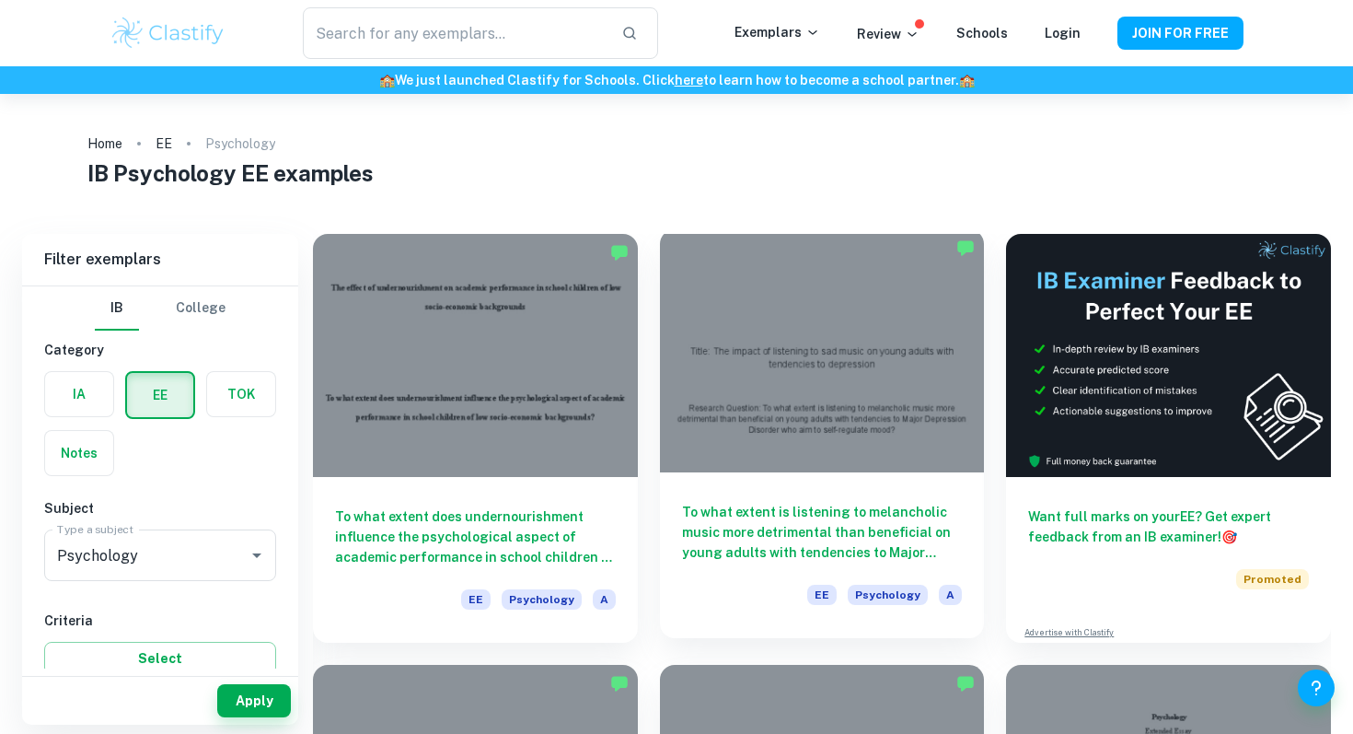
click at [816, 420] on div at bounding box center [822, 350] width 325 height 243
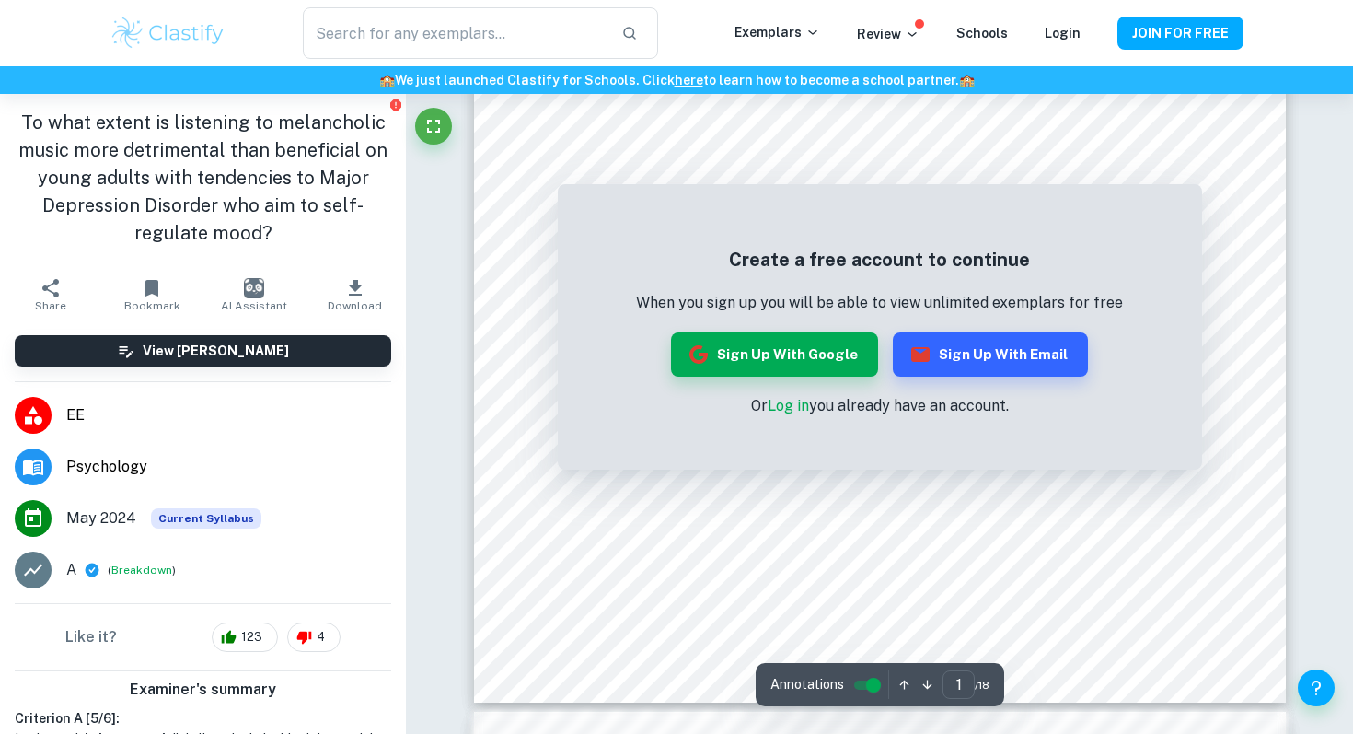
scroll to position [559, 0]
click at [811, 376] on div "Create a free account to continue When you sign up you will be able to view unl…" at bounding box center [879, 331] width 487 height 171
click at [910, 361] on icon "button" at bounding box center [921, 354] width 22 height 22
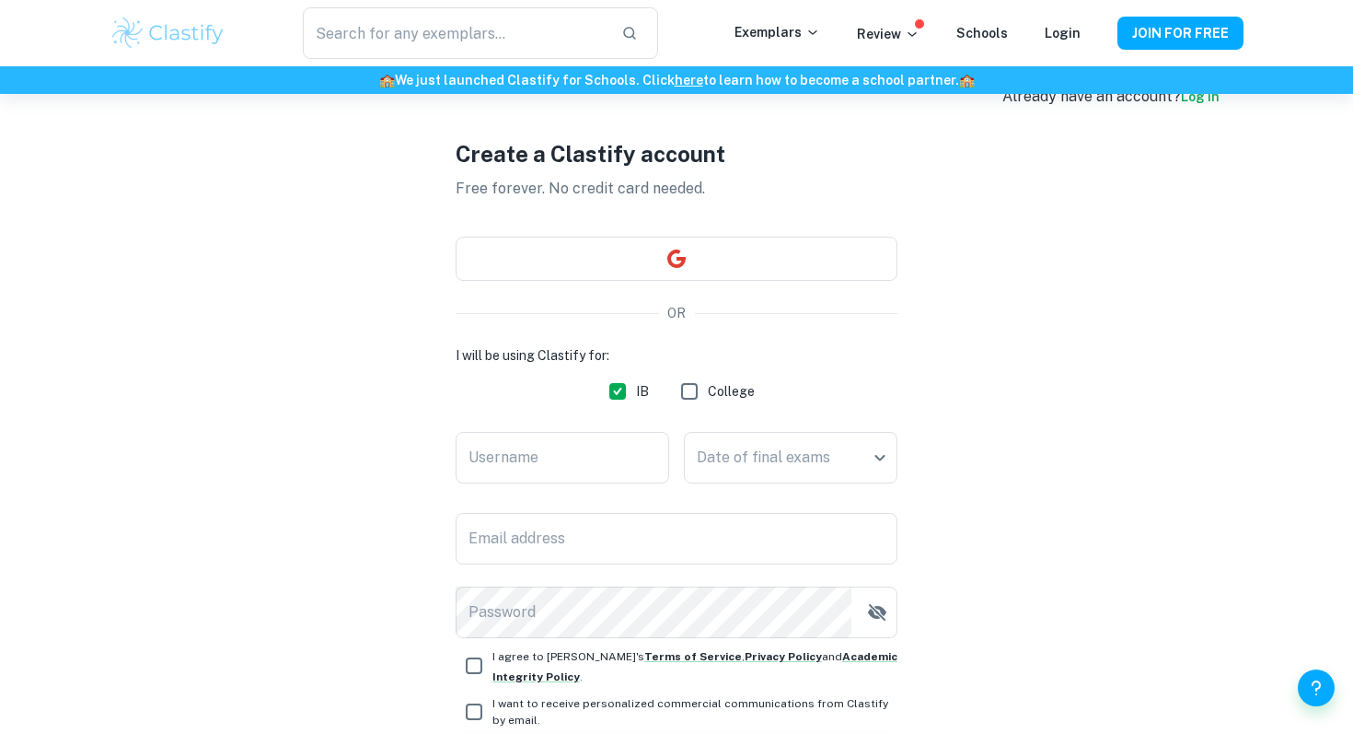
scroll to position [49, 0]
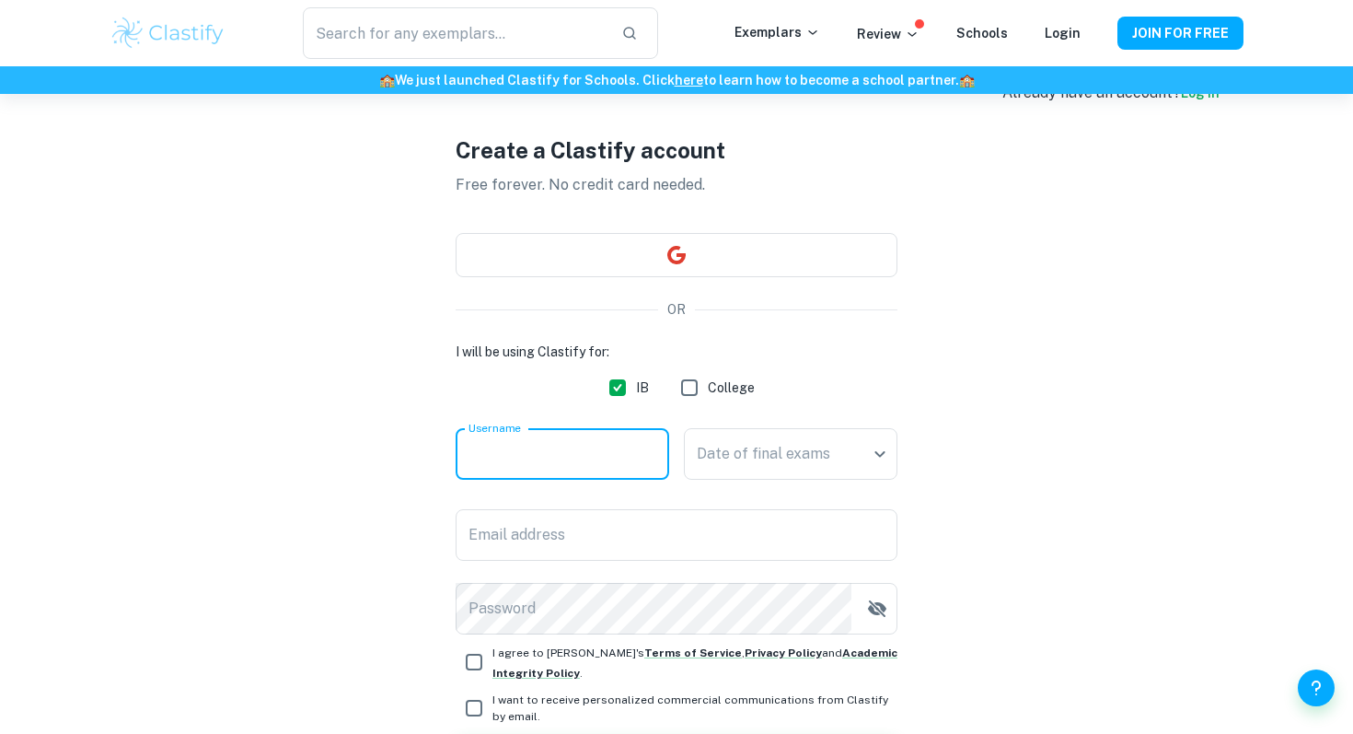
click at [636, 435] on input "Username" at bounding box center [563, 454] width 214 height 52
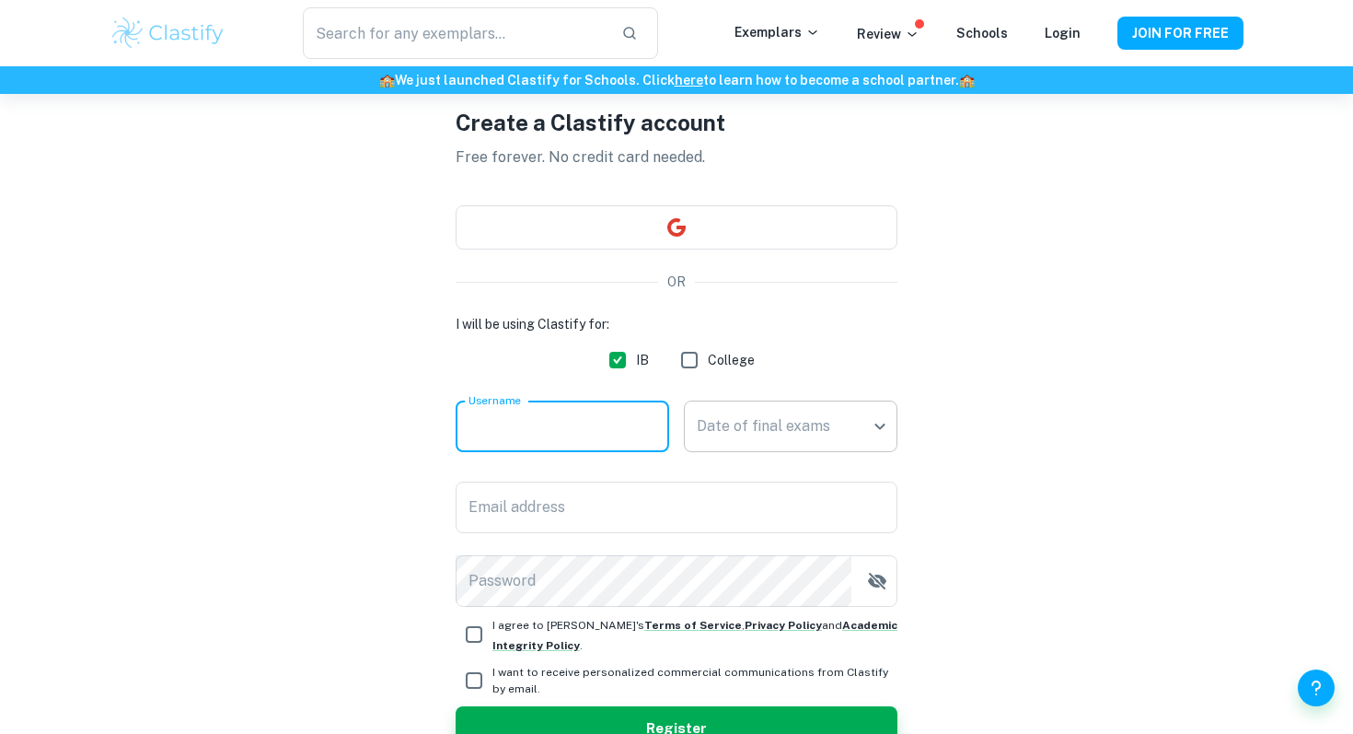
scroll to position [74, 0]
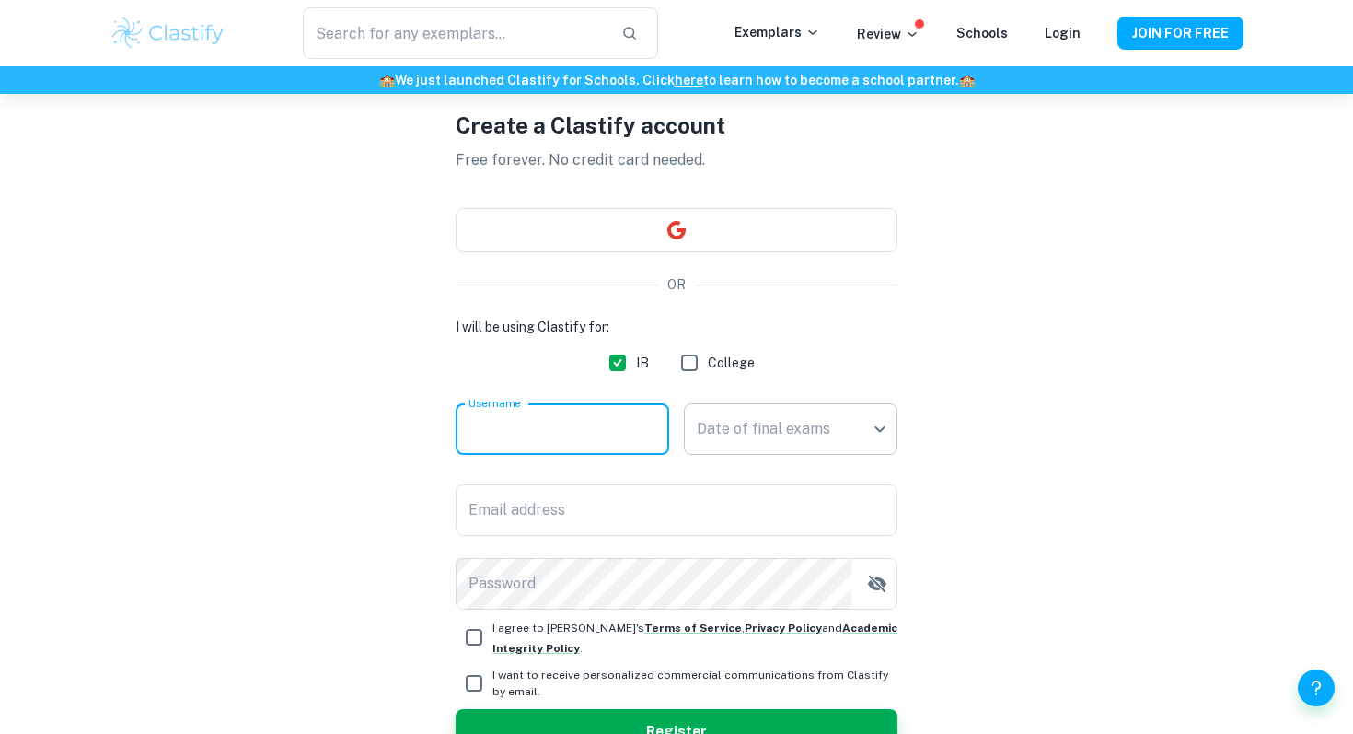
click at [767, 417] on body "We value your privacy We use cookies to enhance your browsing experience, serve…" at bounding box center [676, 387] width 1353 height 734
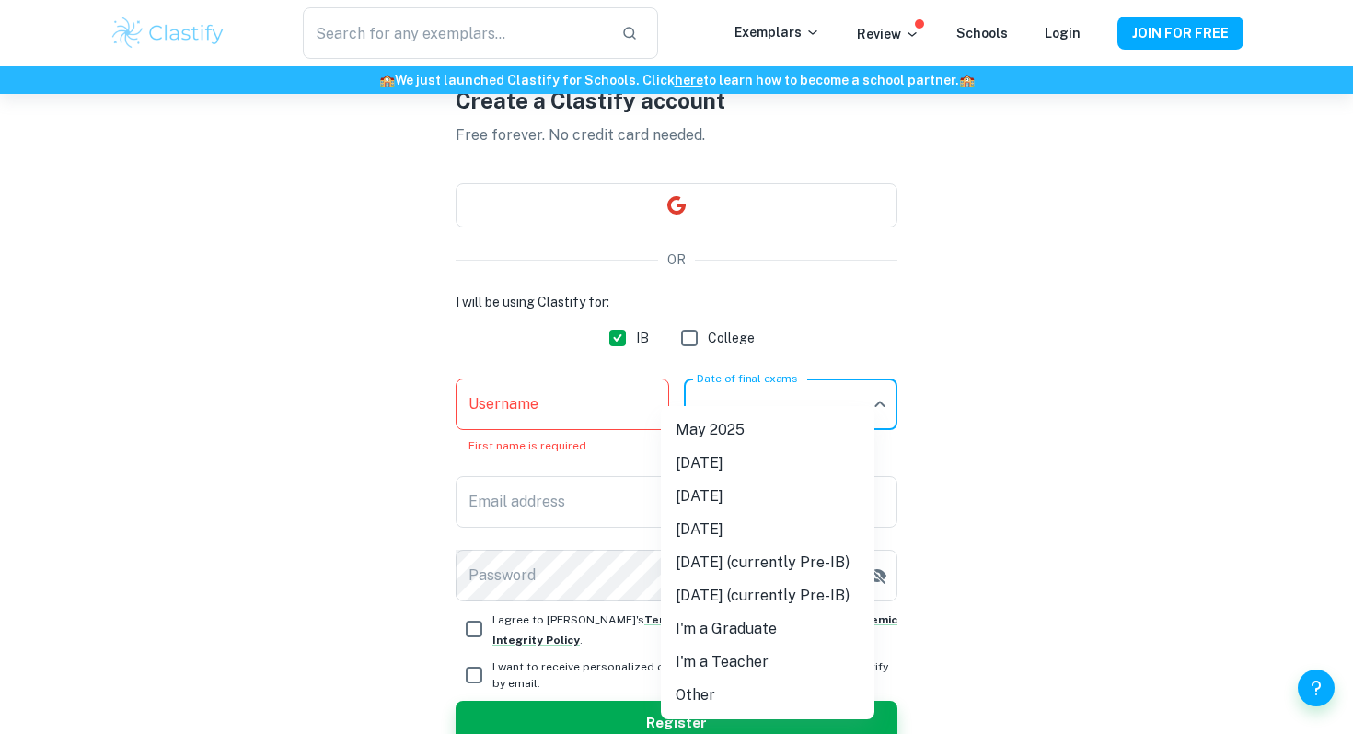
scroll to position [99, 0]
click at [852, 605] on li "[DATE] (currently Pre-IB)" at bounding box center [768, 595] width 214 height 33
type input "N27"
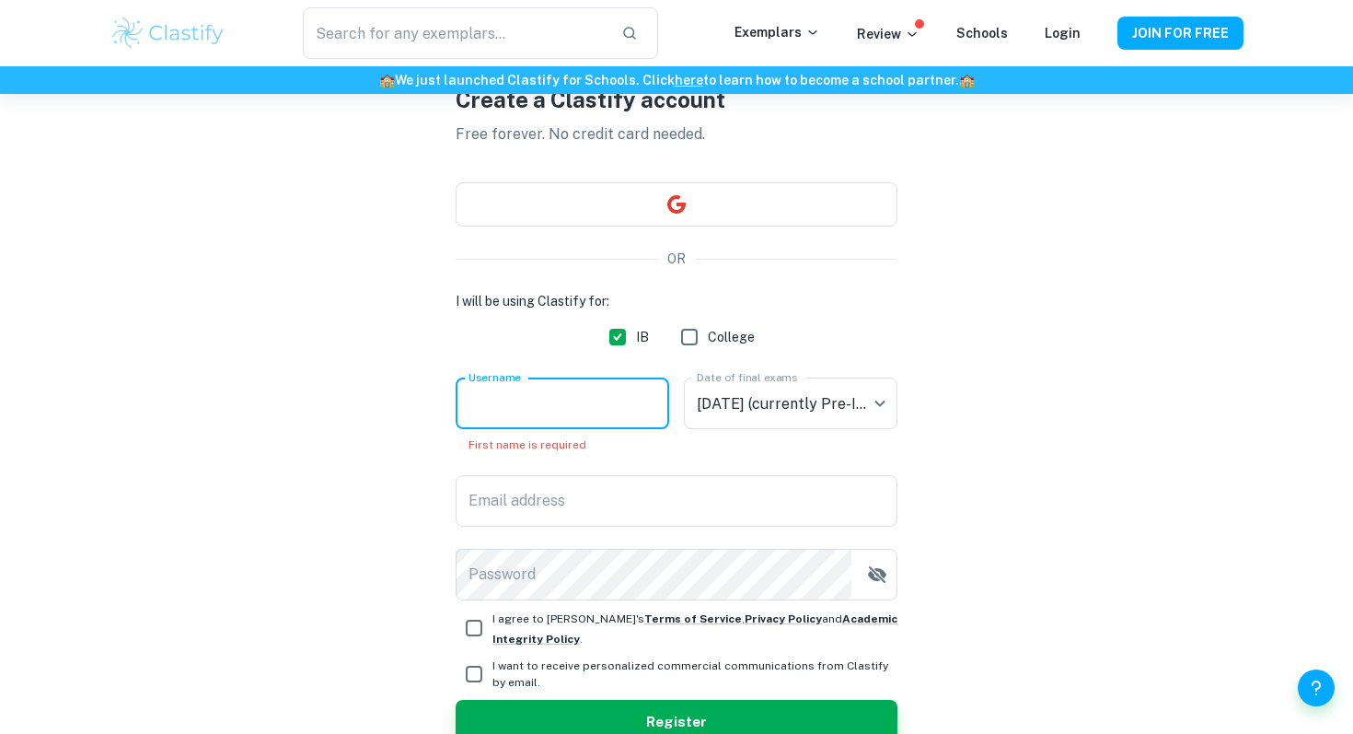
click at [597, 402] on input "Username" at bounding box center [563, 403] width 214 height 52
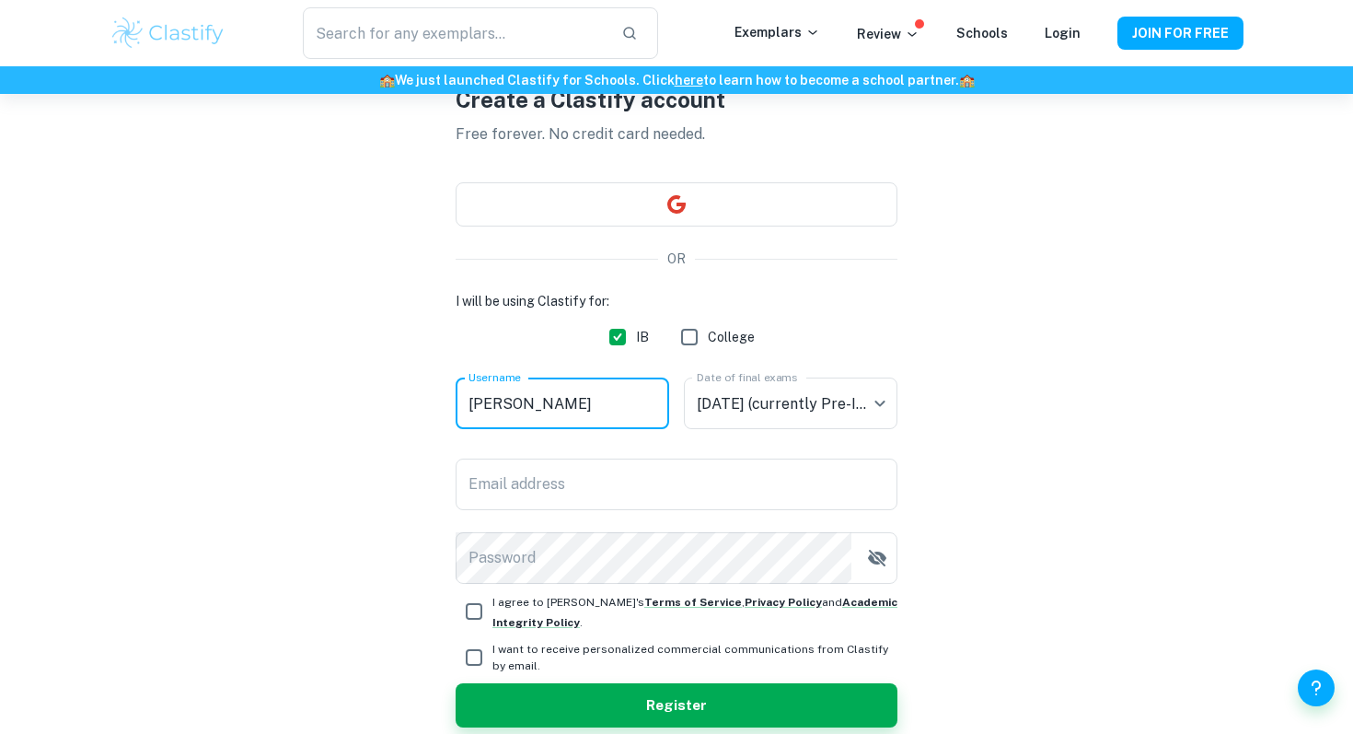
type input "[PERSON_NAME]"
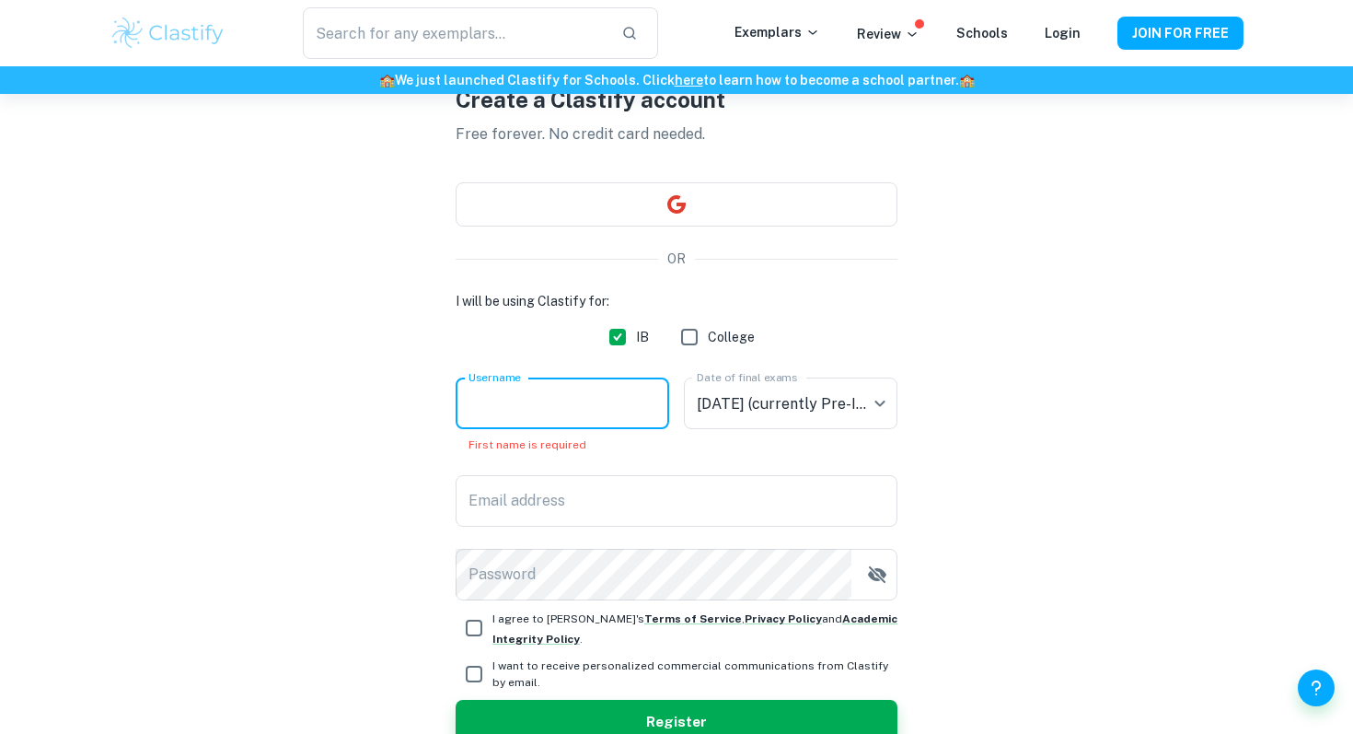
click at [578, 397] on input "Username" at bounding box center [563, 403] width 214 height 52
click at [610, 413] on input "Username" at bounding box center [563, 403] width 214 height 52
click at [628, 413] on input "Username" at bounding box center [563, 403] width 214 height 52
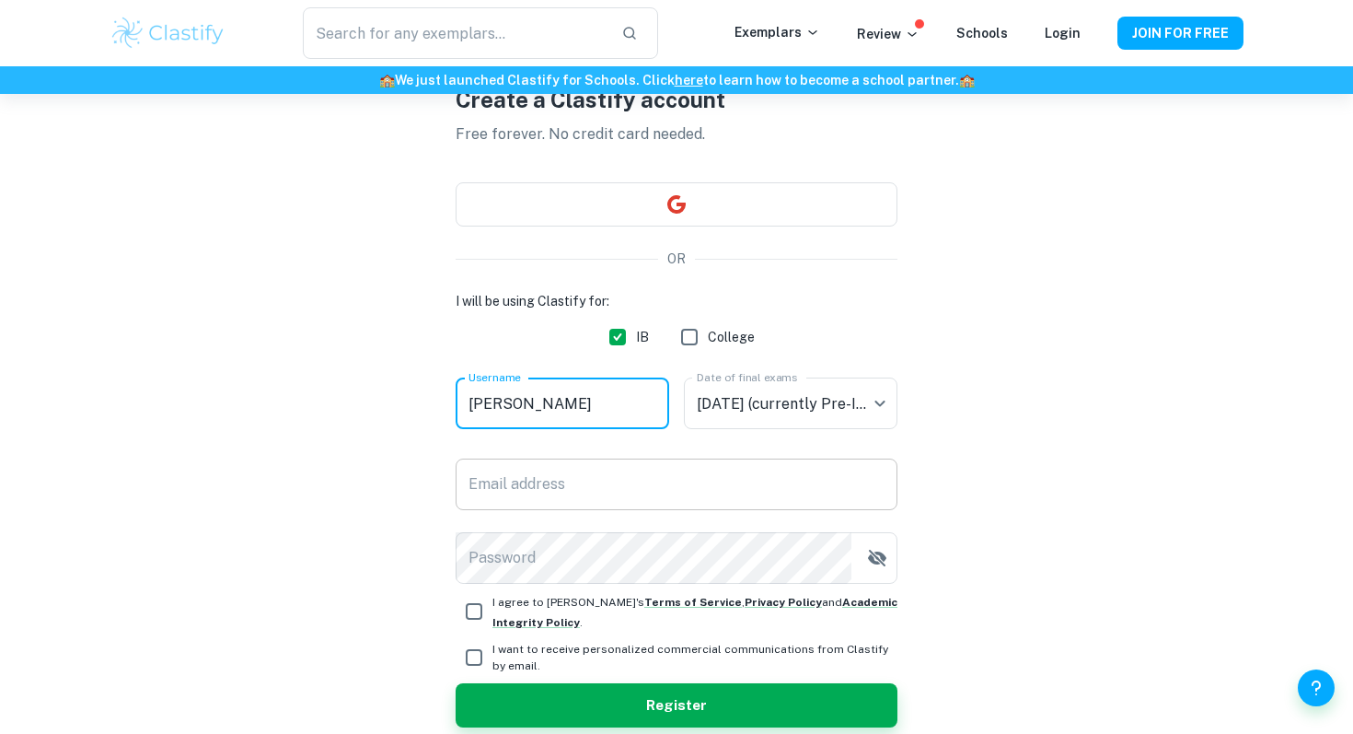
type input "[PERSON_NAME]"
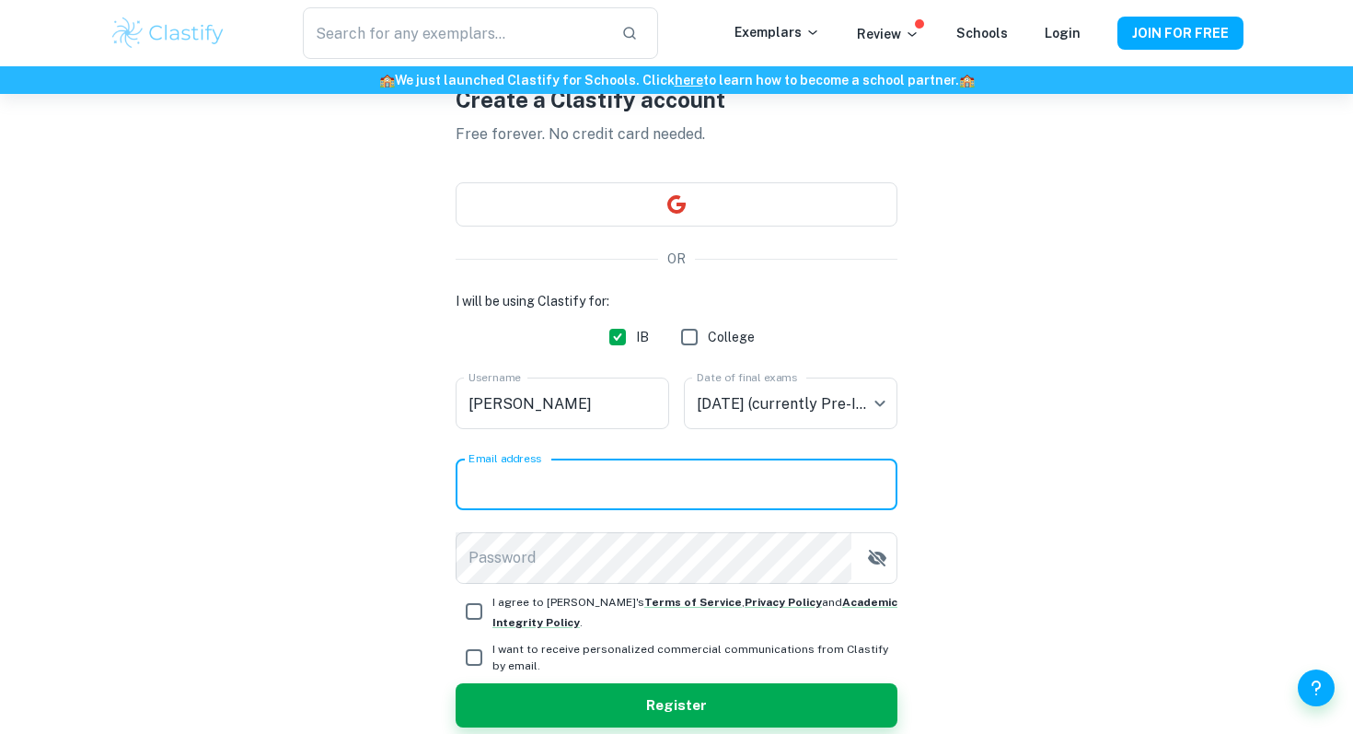
click at [605, 500] on input "Email address" at bounding box center [677, 484] width 442 height 52
type input "[EMAIL_ADDRESS][DOMAIN_NAME]"
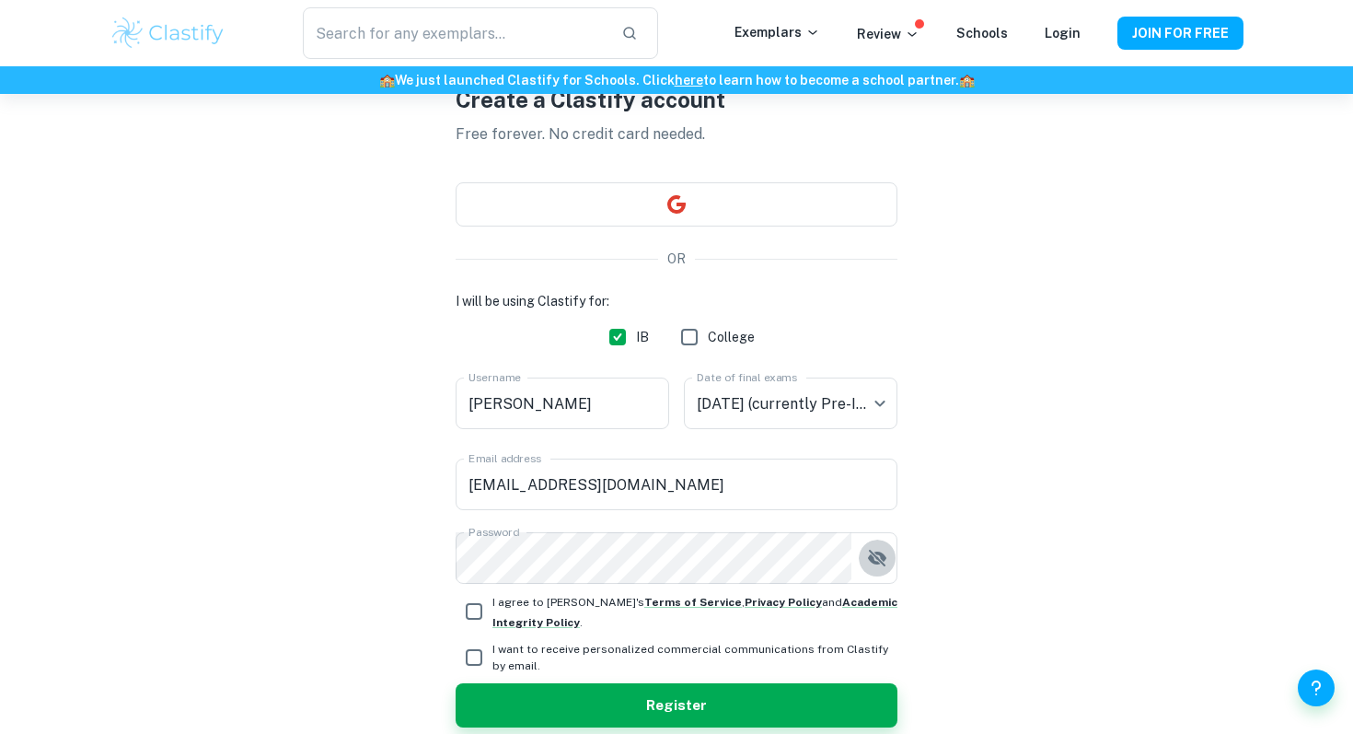
click at [473, 607] on input "I agree to [PERSON_NAME]'s Terms of Service , Privacy Policy and Academic Integ…" at bounding box center [474, 611] width 37 height 37
checkbox input "true"
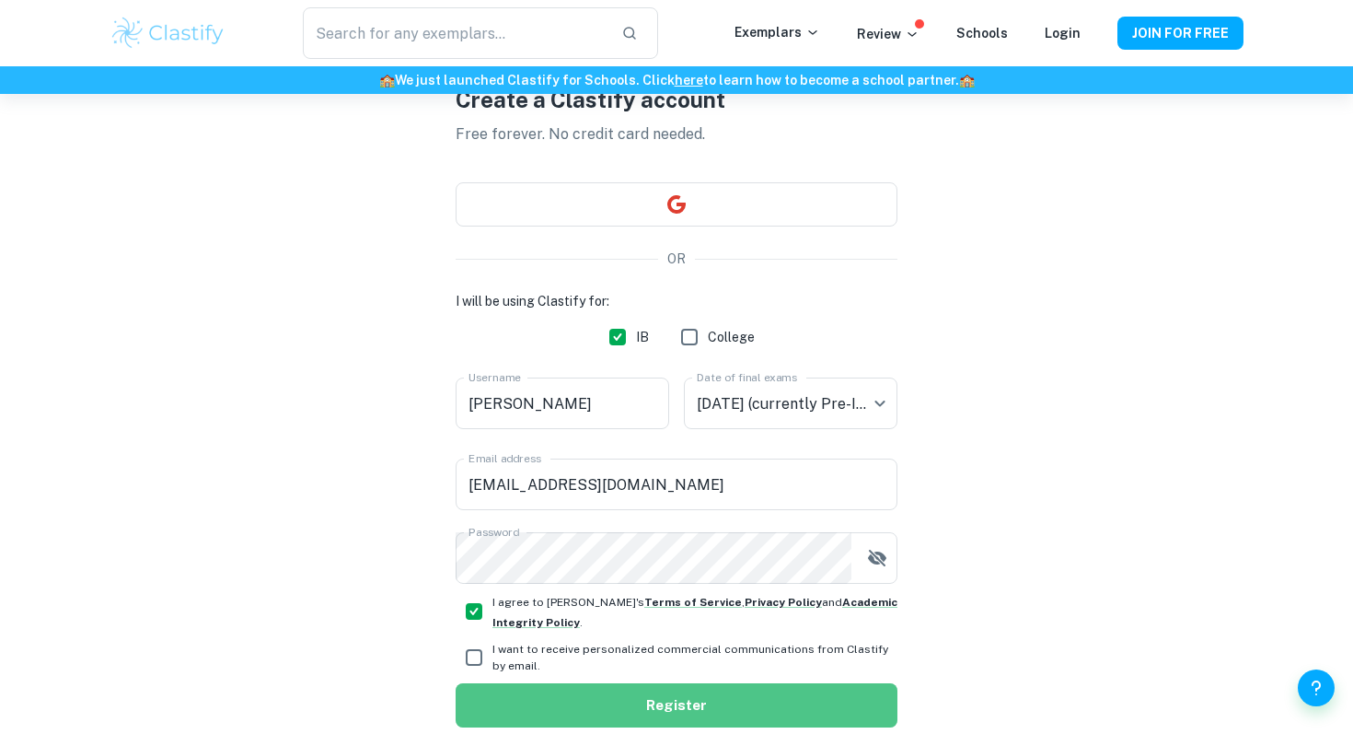
click at [543, 697] on button "Register" at bounding box center [677, 705] width 442 height 44
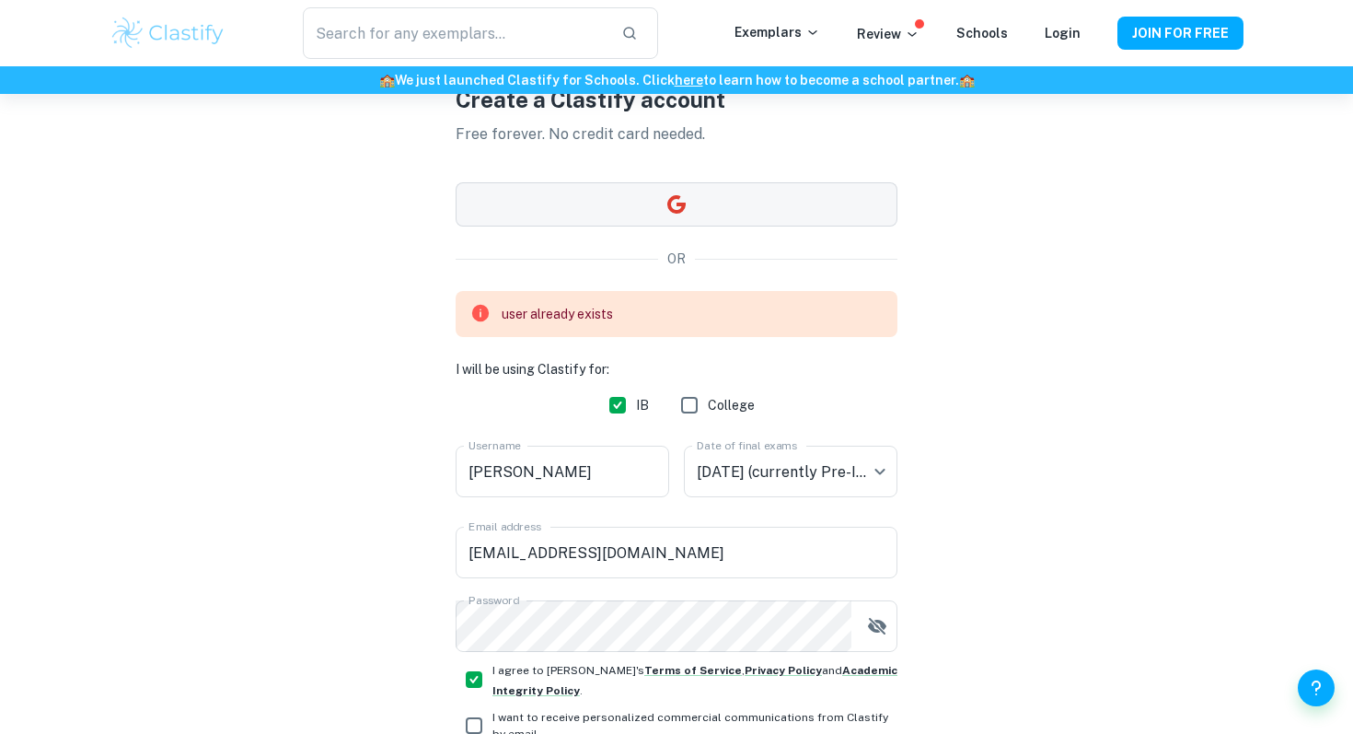
click at [739, 214] on button "button" at bounding box center [677, 204] width 442 height 44
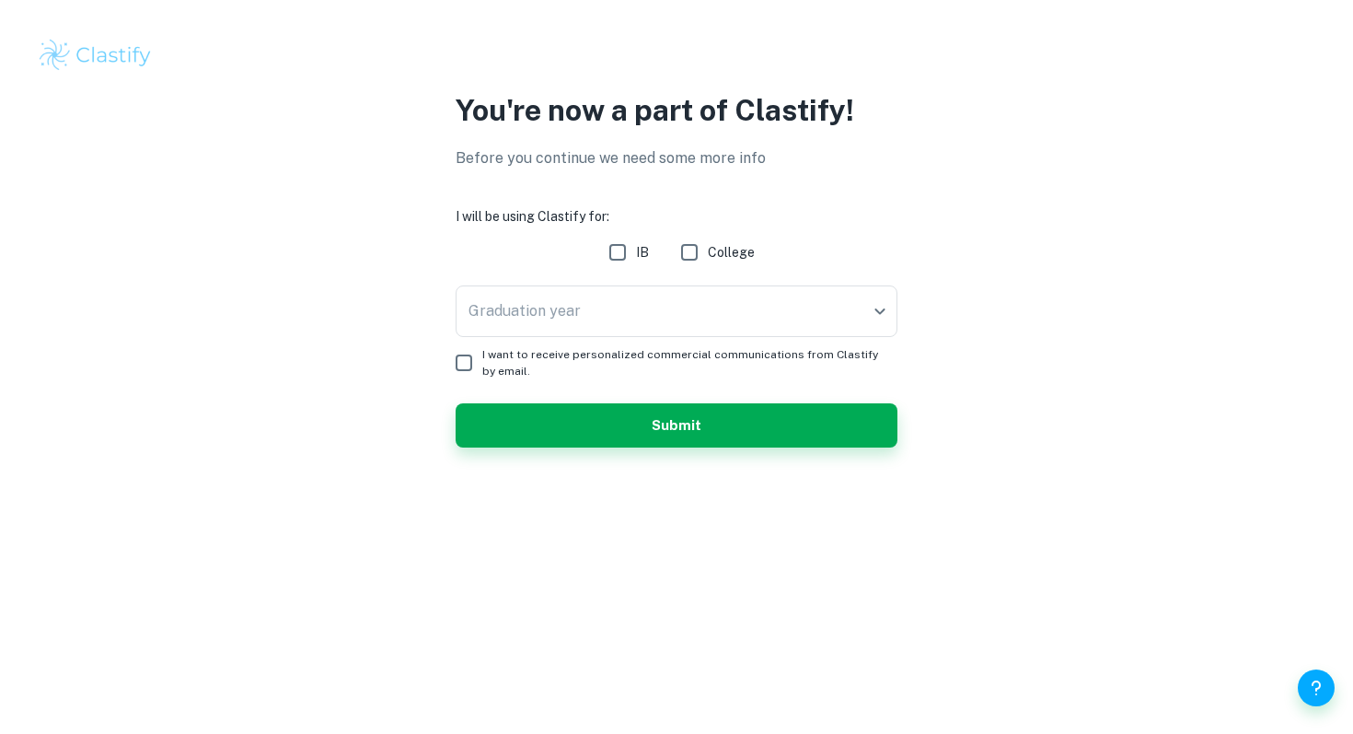
click at [647, 268] on label "IB" at bounding box center [624, 252] width 50 height 37
click at [636, 268] on input "IB" at bounding box center [617, 252] width 37 height 37
checkbox input "true"
click at [666, 290] on body "We value your privacy We use cookies to enhance your browsing experience, serve…" at bounding box center [676, 367] width 1353 height 734
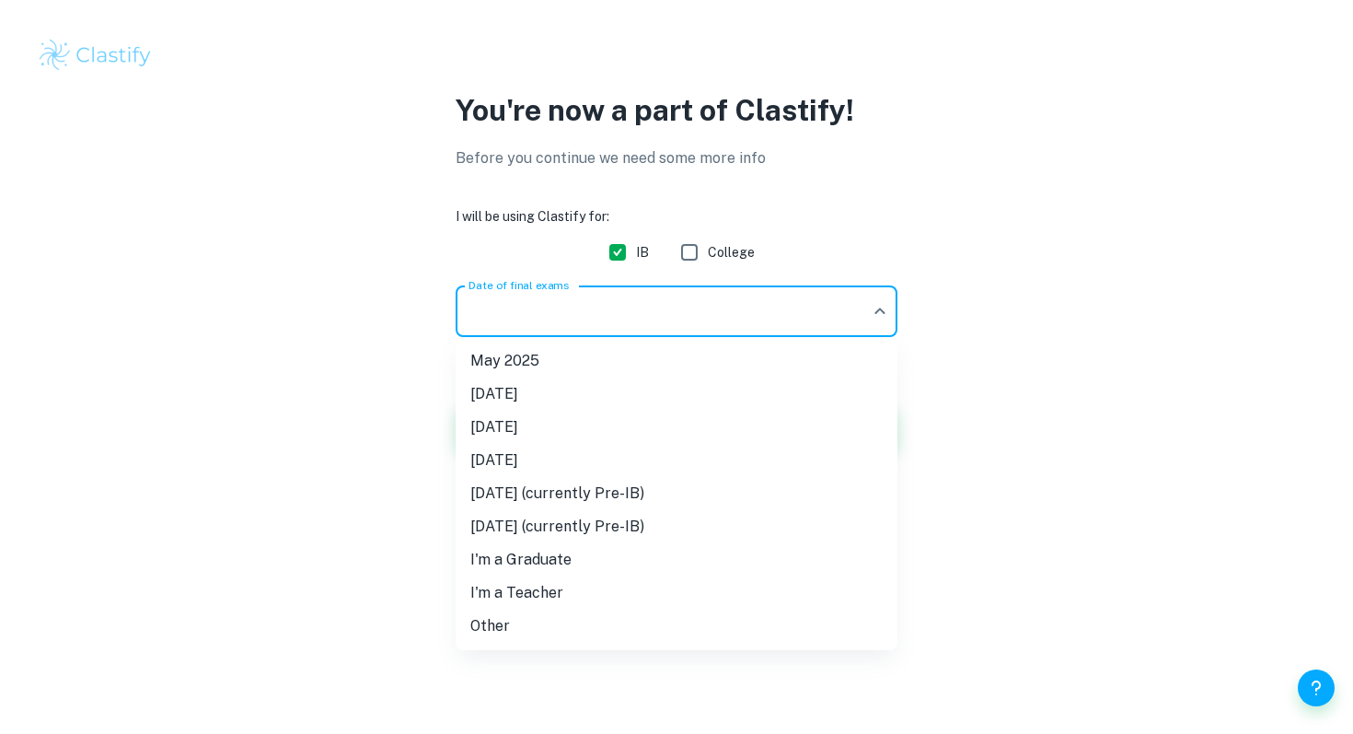
click at [702, 531] on li "[DATE] (currently Pre-IB)" at bounding box center [677, 526] width 442 height 33
type input "N27"
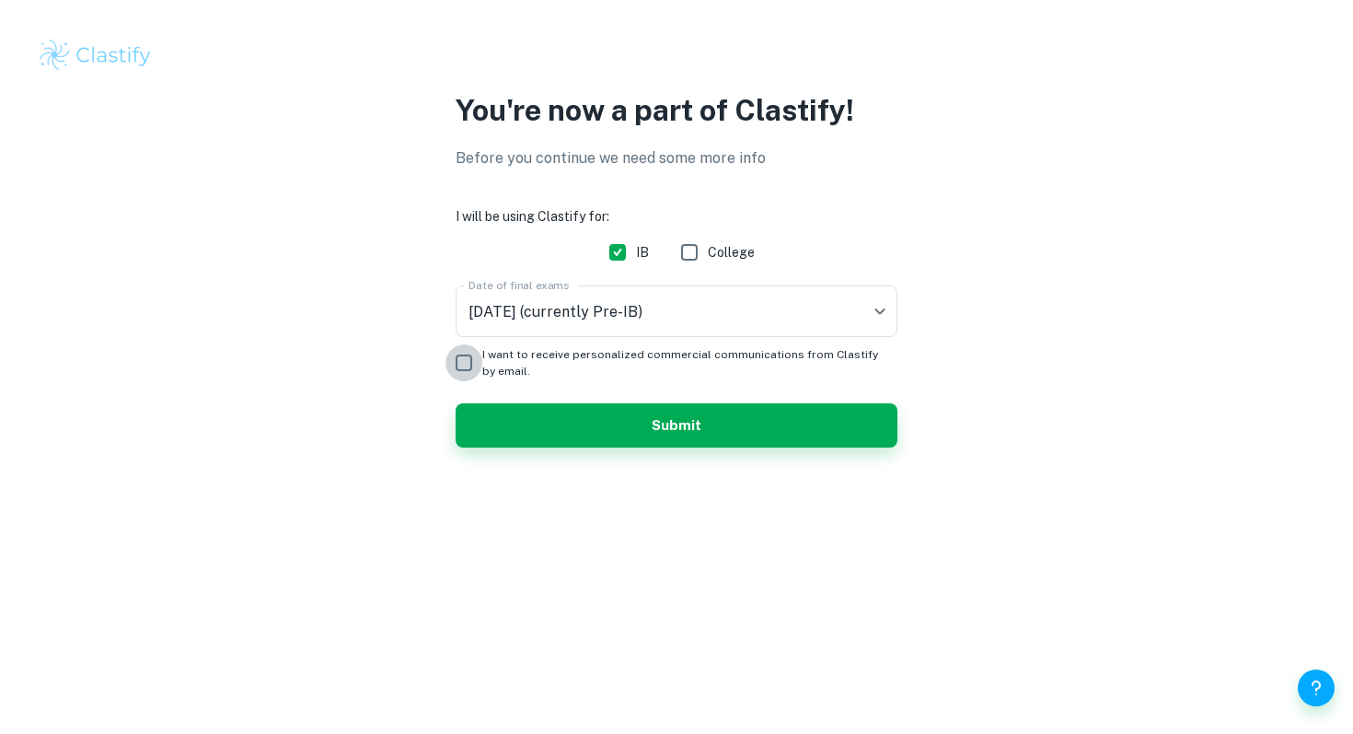
click at [465, 358] on input "I want to receive personalized commercial communications from Clastify by email." at bounding box center [464, 362] width 37 height 37
click at [470, 361] on input "I want to receive personalized commercial communications from Clastify by email." at bounding box center [464, 362] width 37 height 37
checkbox input "false"
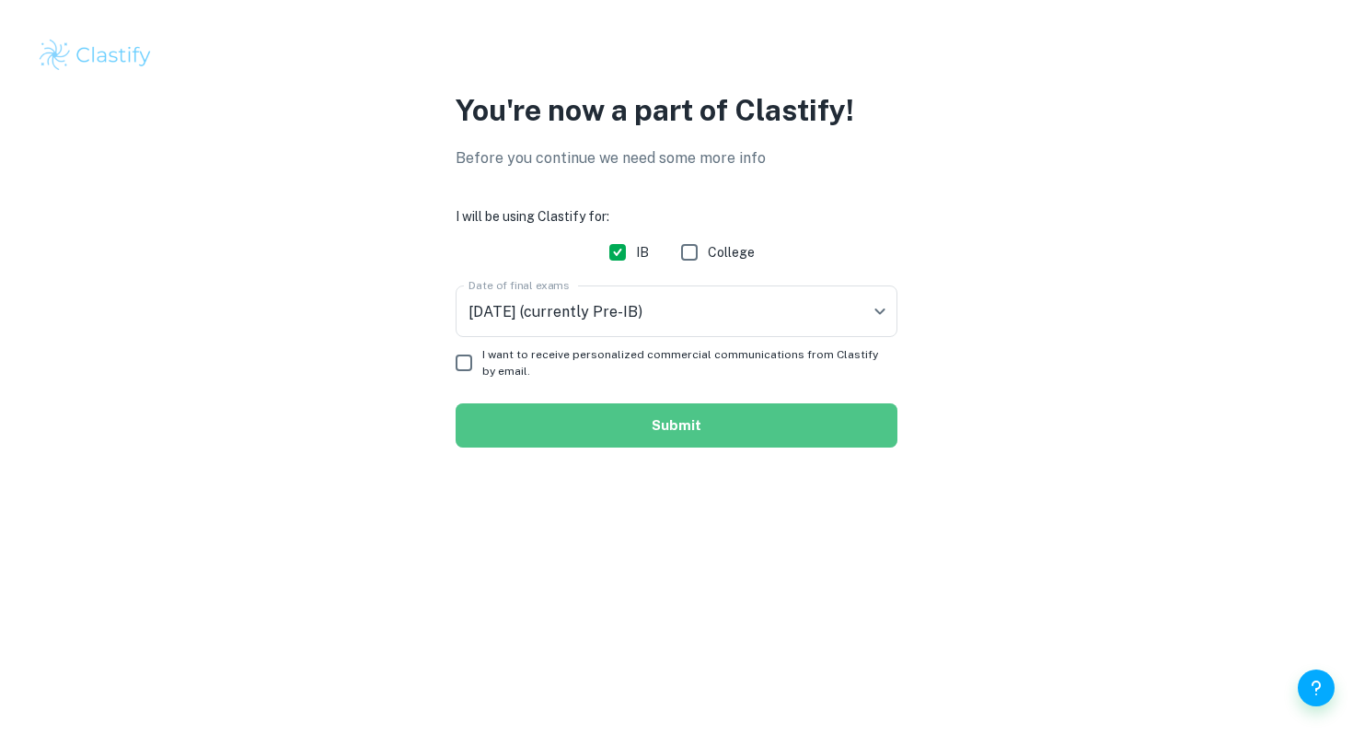
click at [531, 418] on button "Submit" at bounding box center [677, 425] width 442 height 44
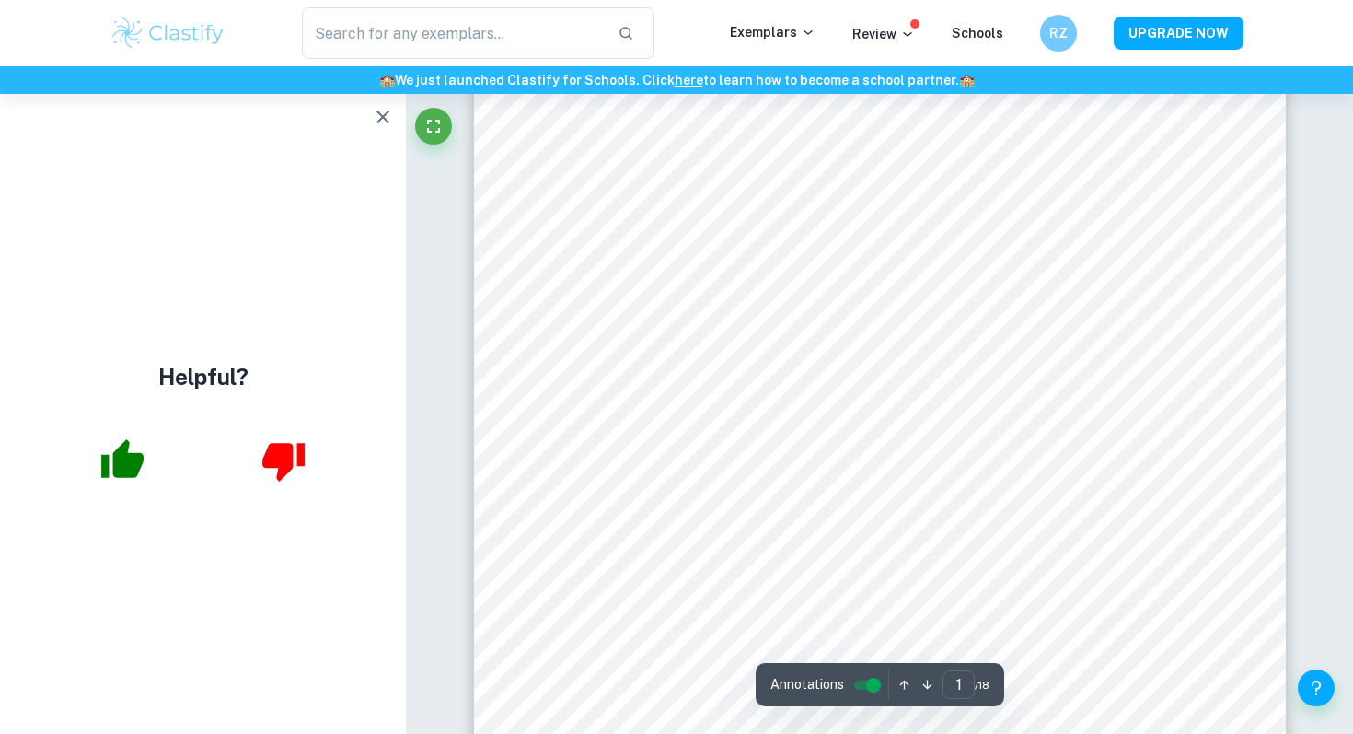
scroll to position [413, 0]
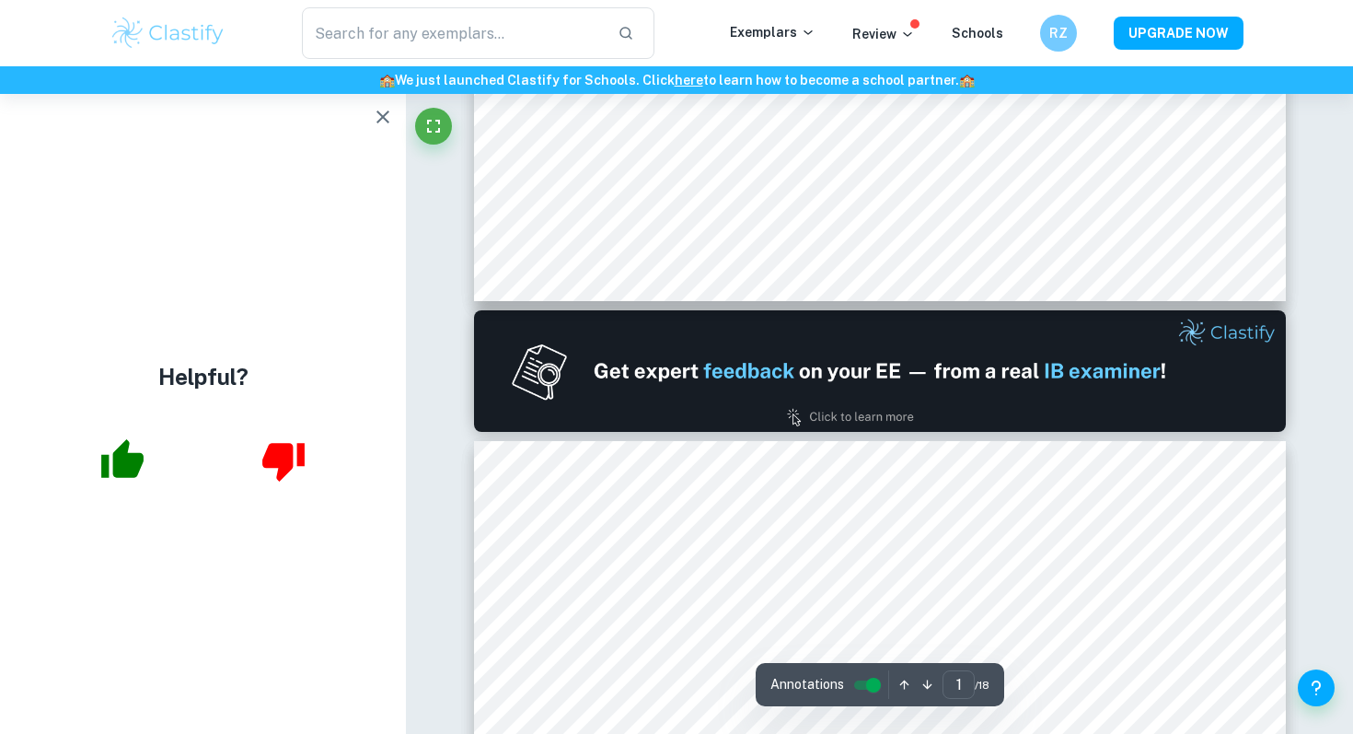
type input "2"
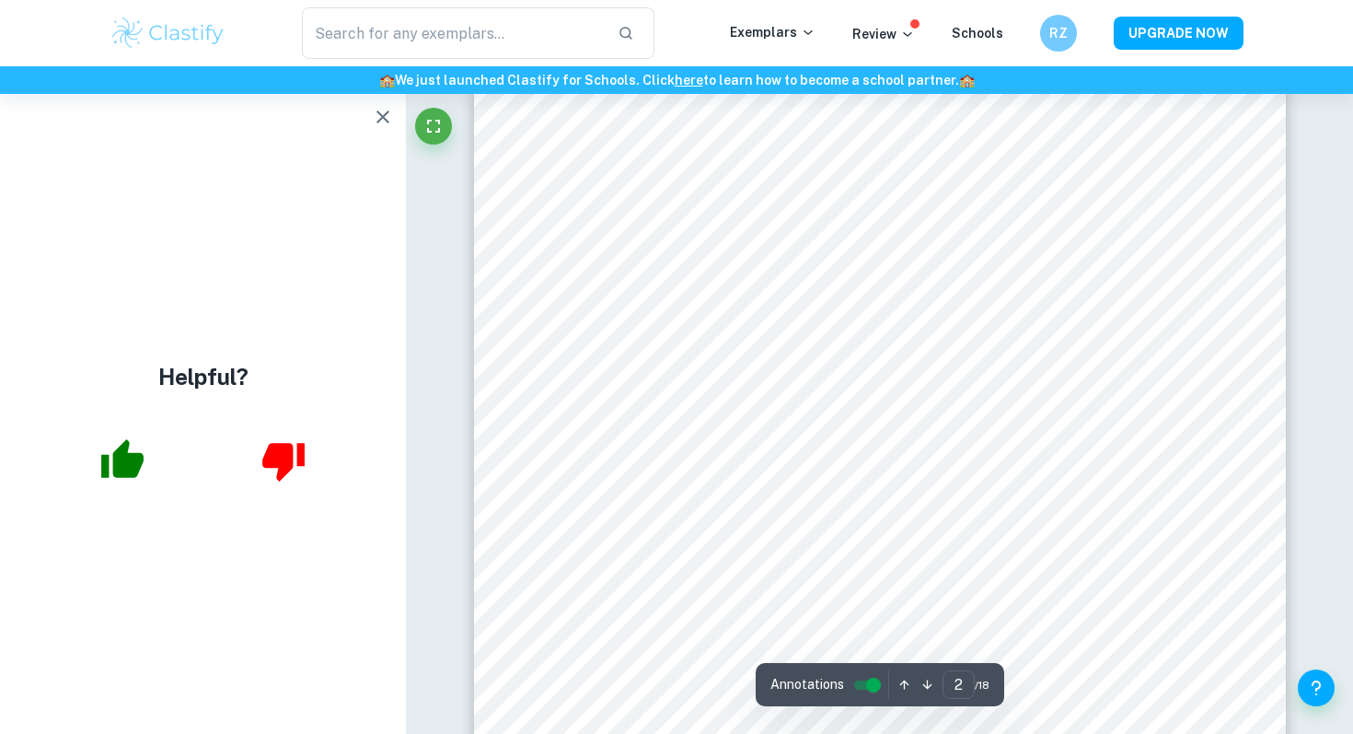
scroll to position [1322, 0]
